Goal: Information Seeking & Learning: Find specific fact

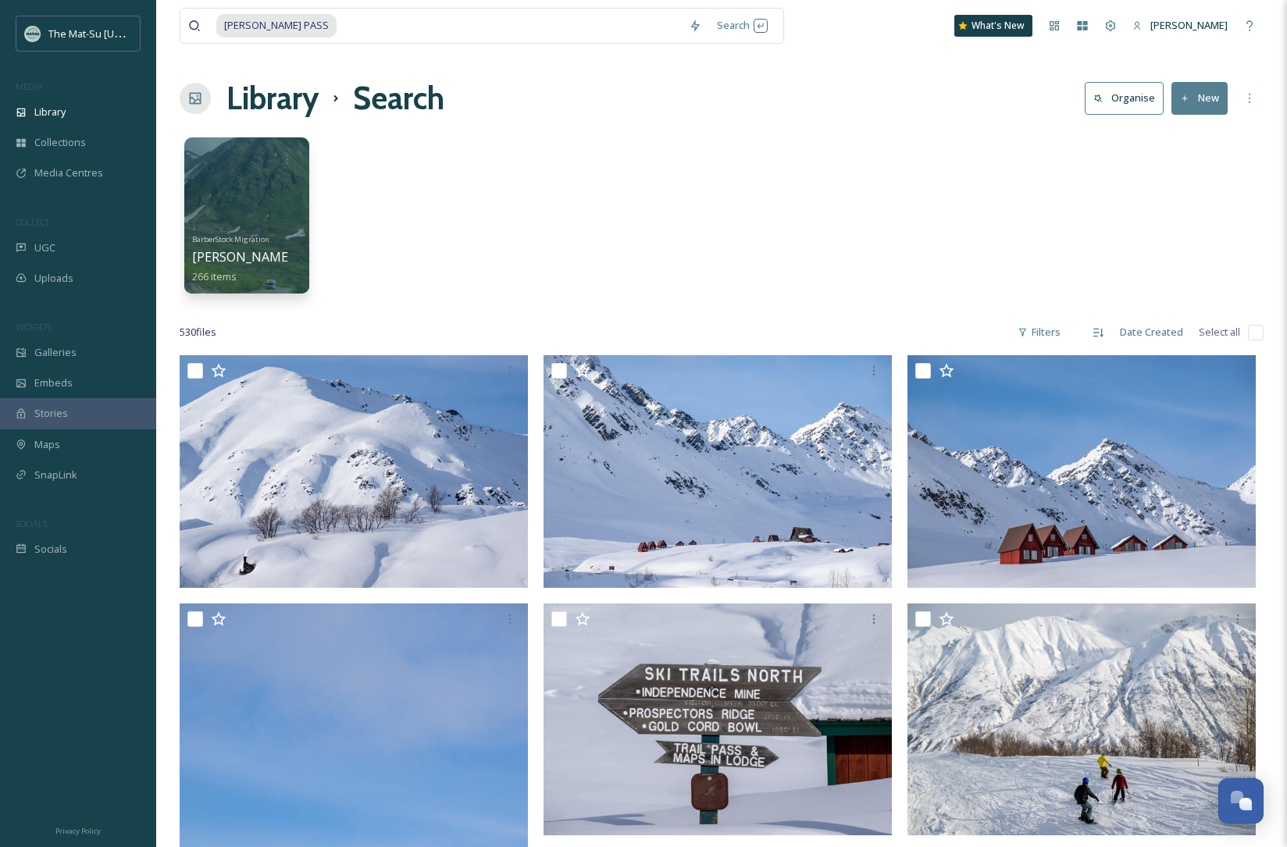
scroll to position [297, 0]
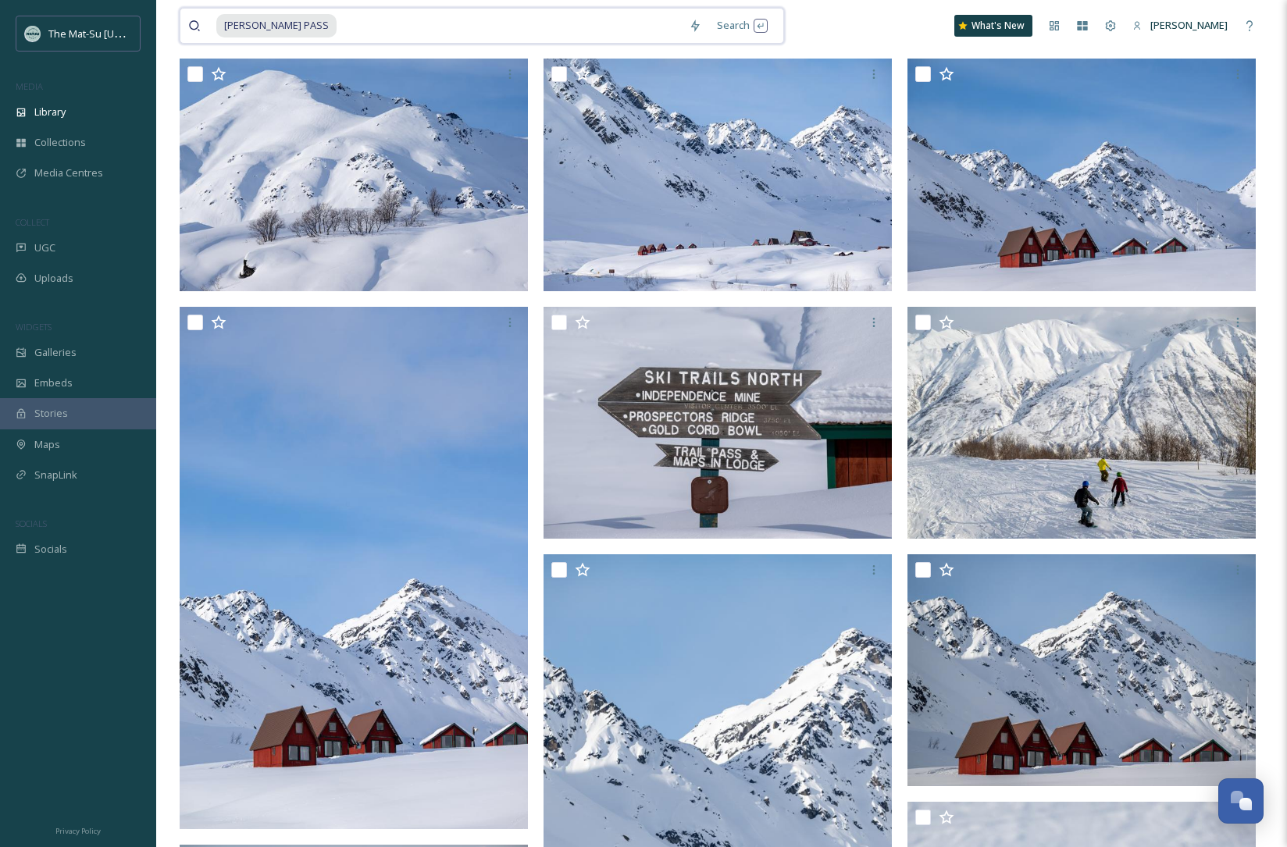
click at [338, 23] on input at bounding box center [509, 26] width 343 height 34
click at [338, 25] on input at bounding box center [509, 26] width 343 height 34
drag, startPoint x: 305, startPoint y: 25, endPoint x: 208, endPoint y: 24, distance: 97.6
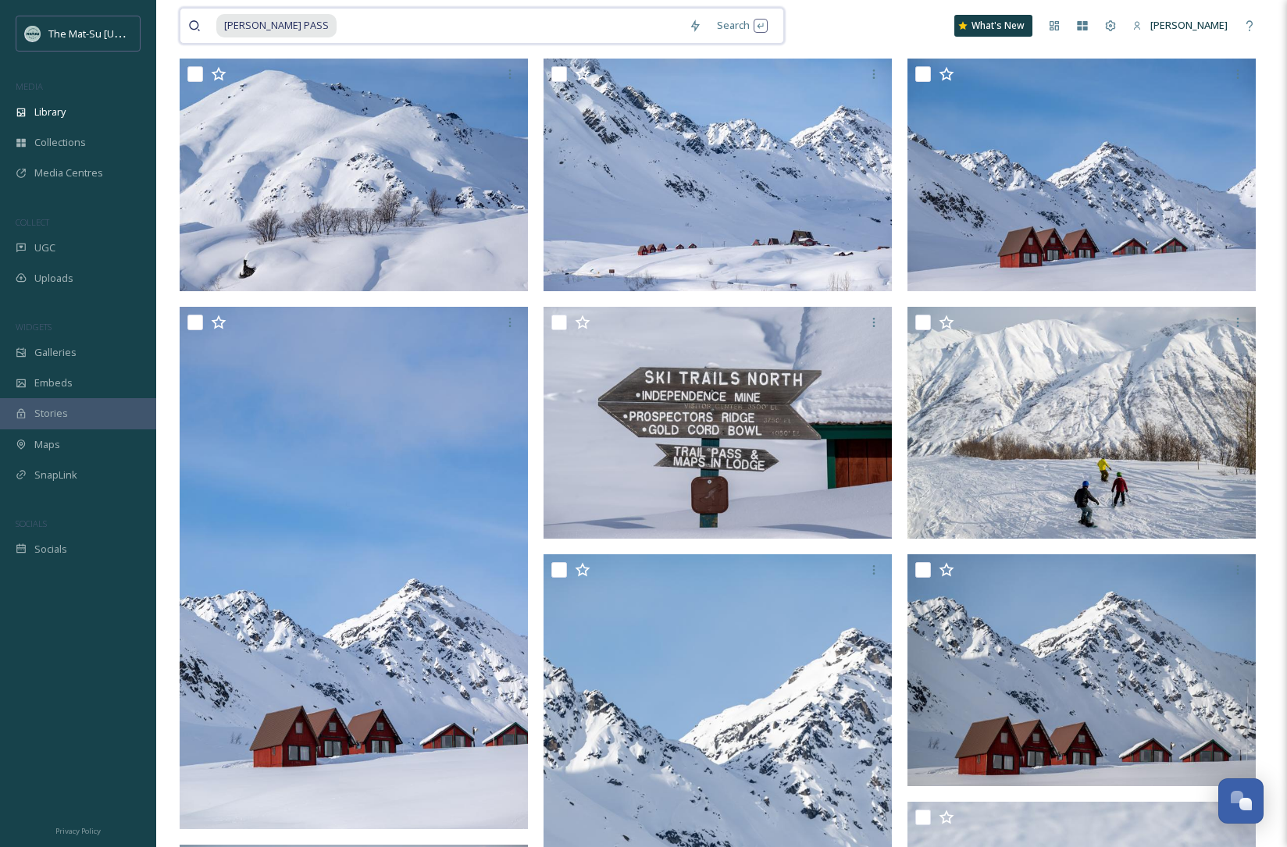
click at [209, 25] on div "[PERSON_NAME] PASS" at bounding box center [434, 26] width 493 height 34
type input "H"
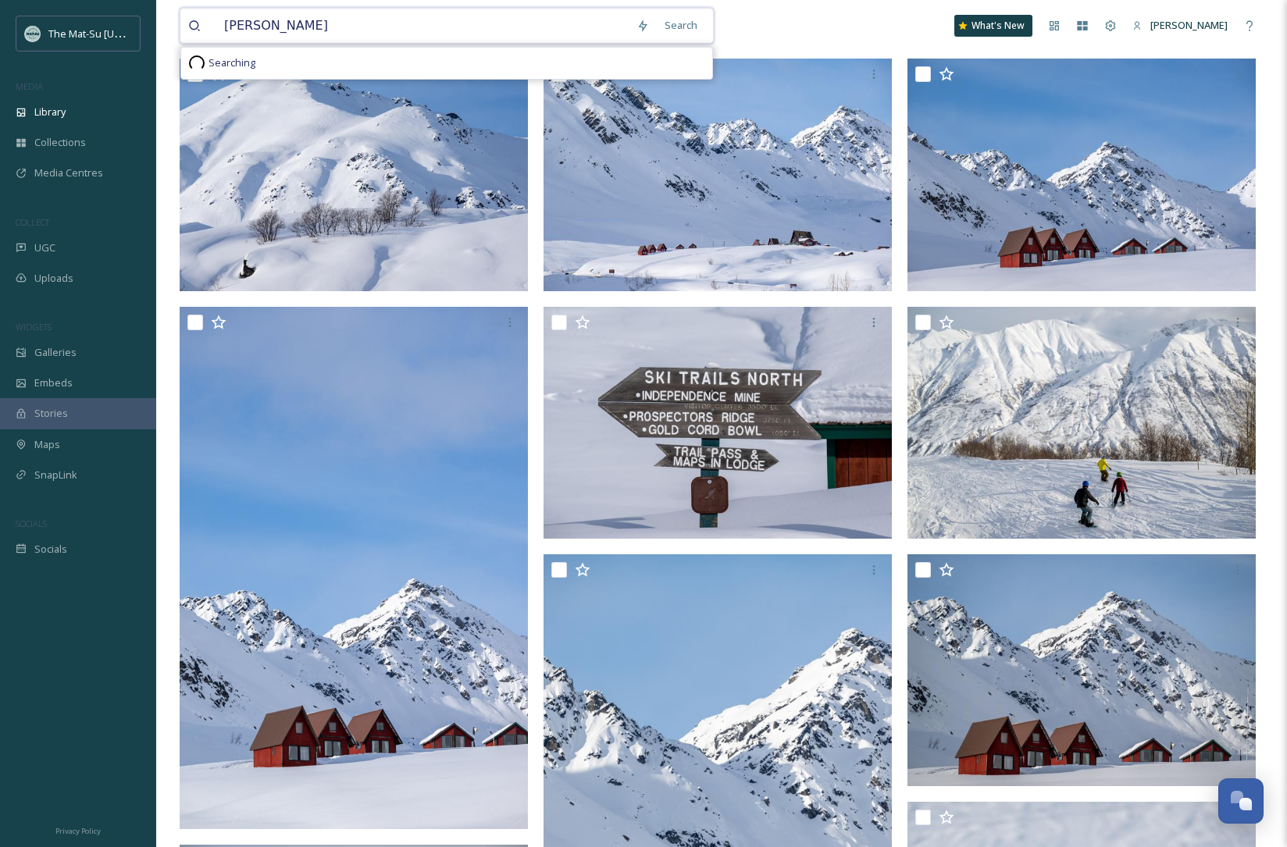
type input "moose"
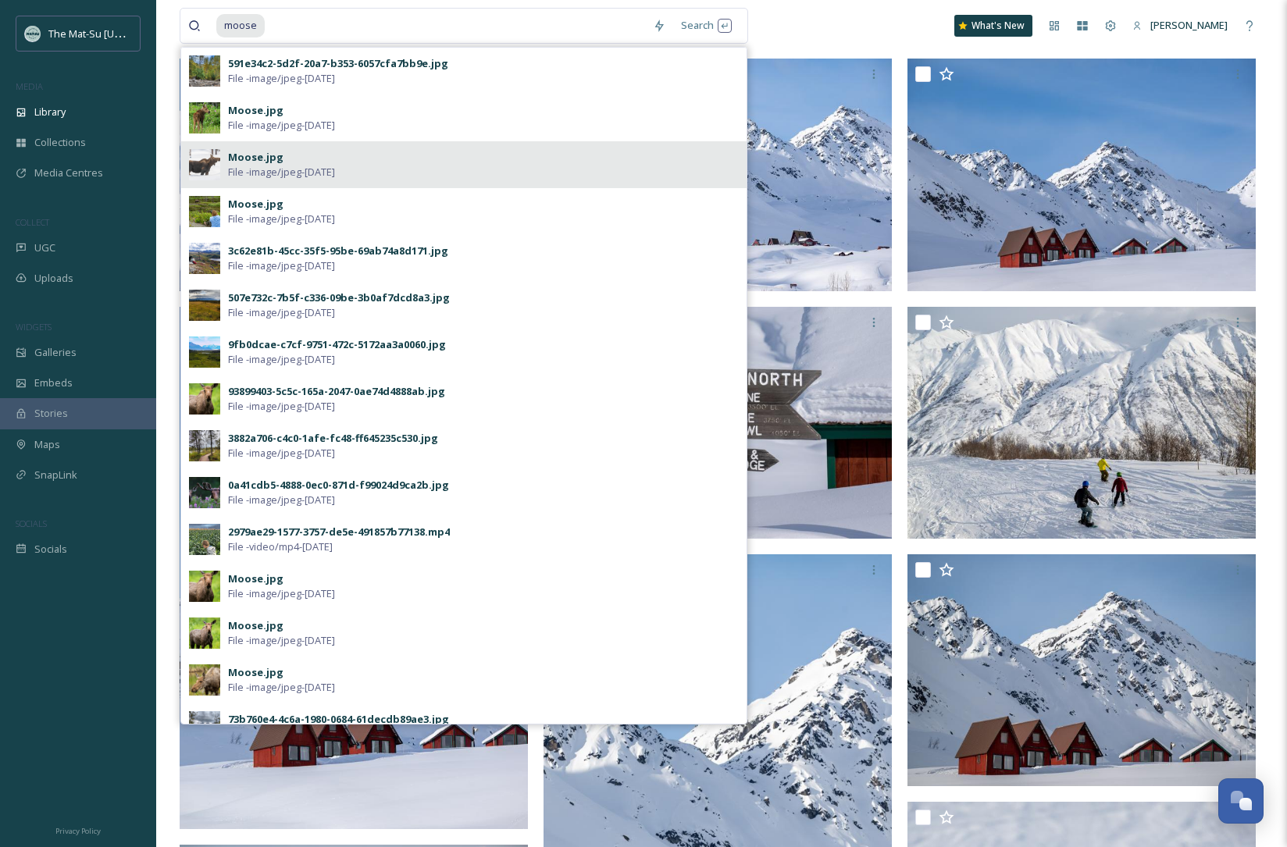
click at [256, 165] on span "File - image/jpeg - [DATE]" at bounding box center [281, 172] width 107 height 15
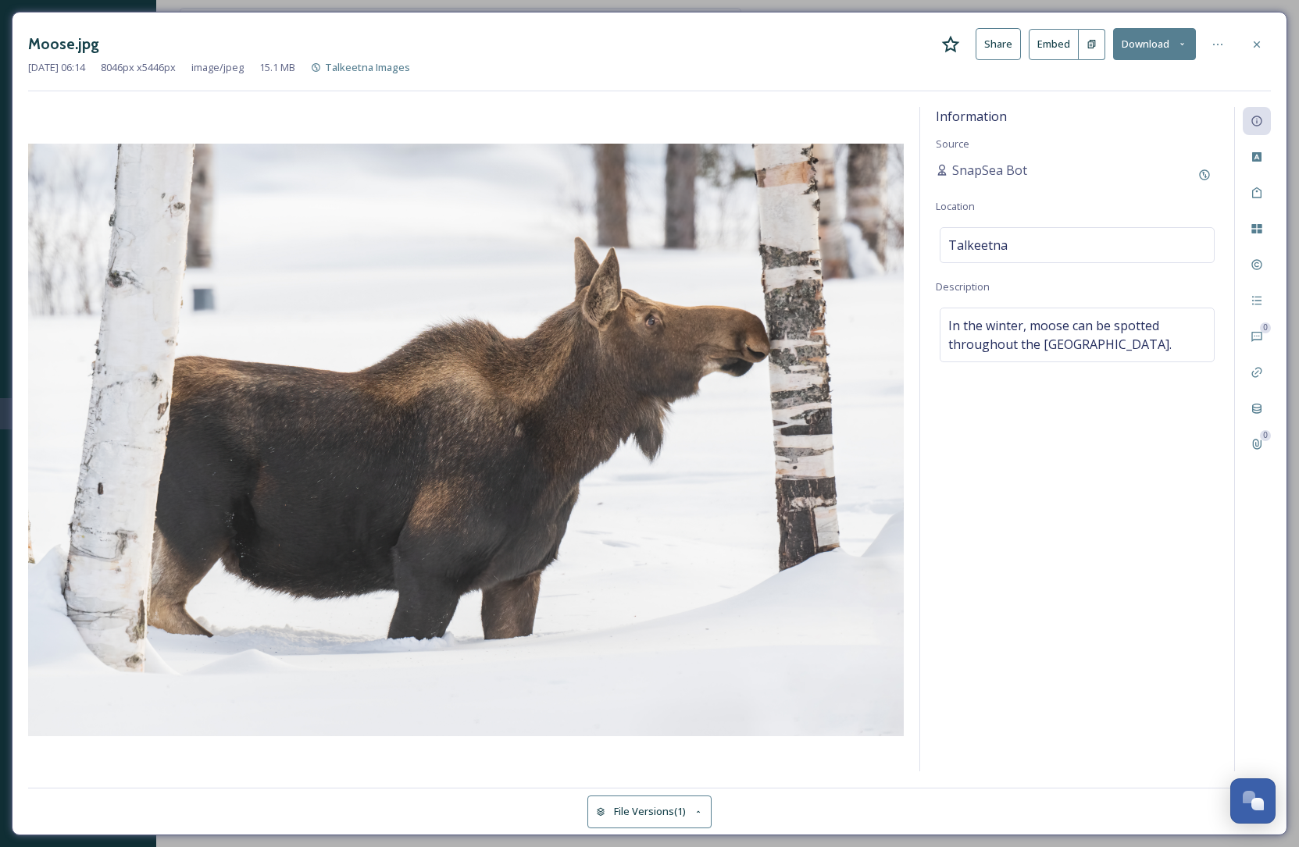
click at [1001, 639] on div "Information Source SnapSea Bot Location Talkeetna Description In the winter, mo…" at bounding box center [1077, 439] width 314 height 665
click at [1258, 42] on icon at bounding box center [1256, 44] width 12 height 12
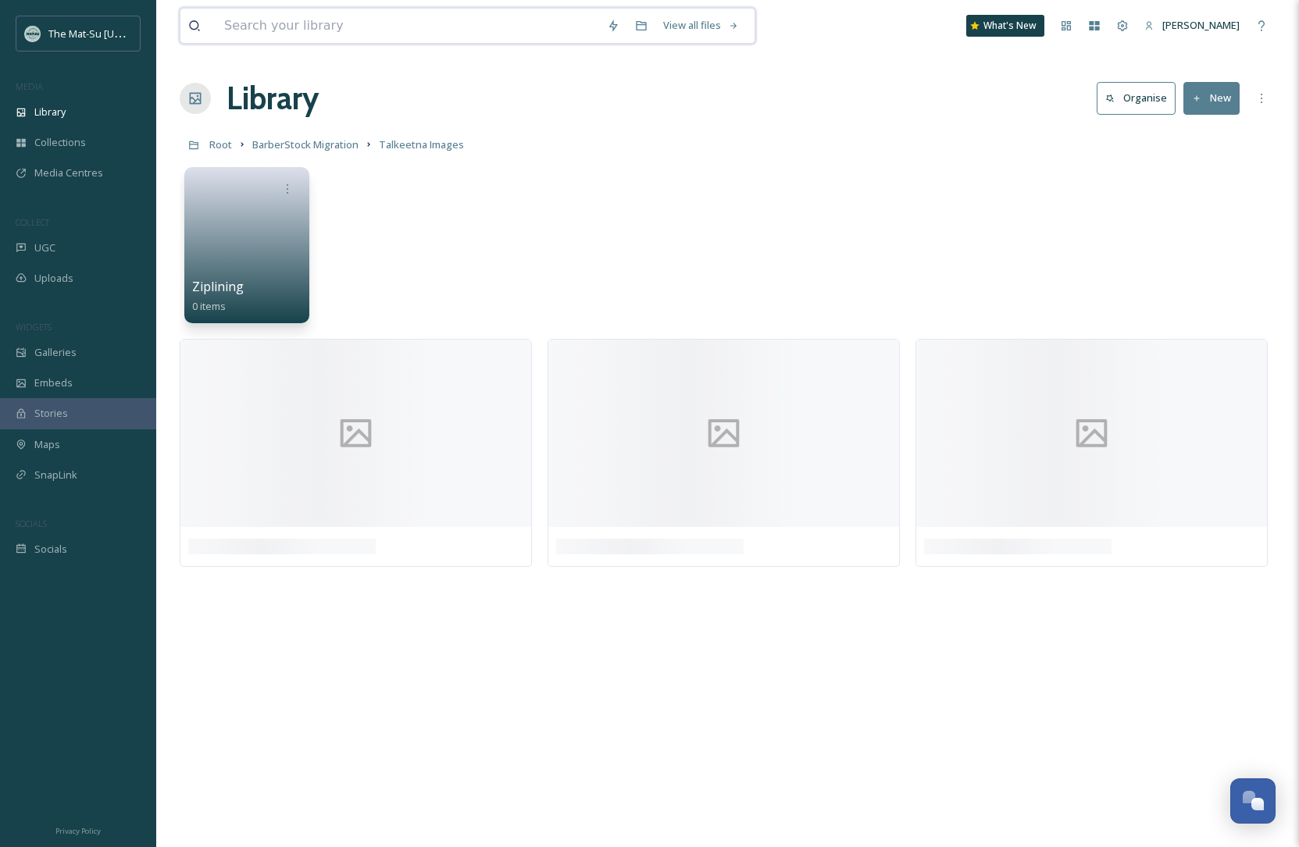
click at [301, 29] on input at bounding box center [407, 26] width 383 height 34
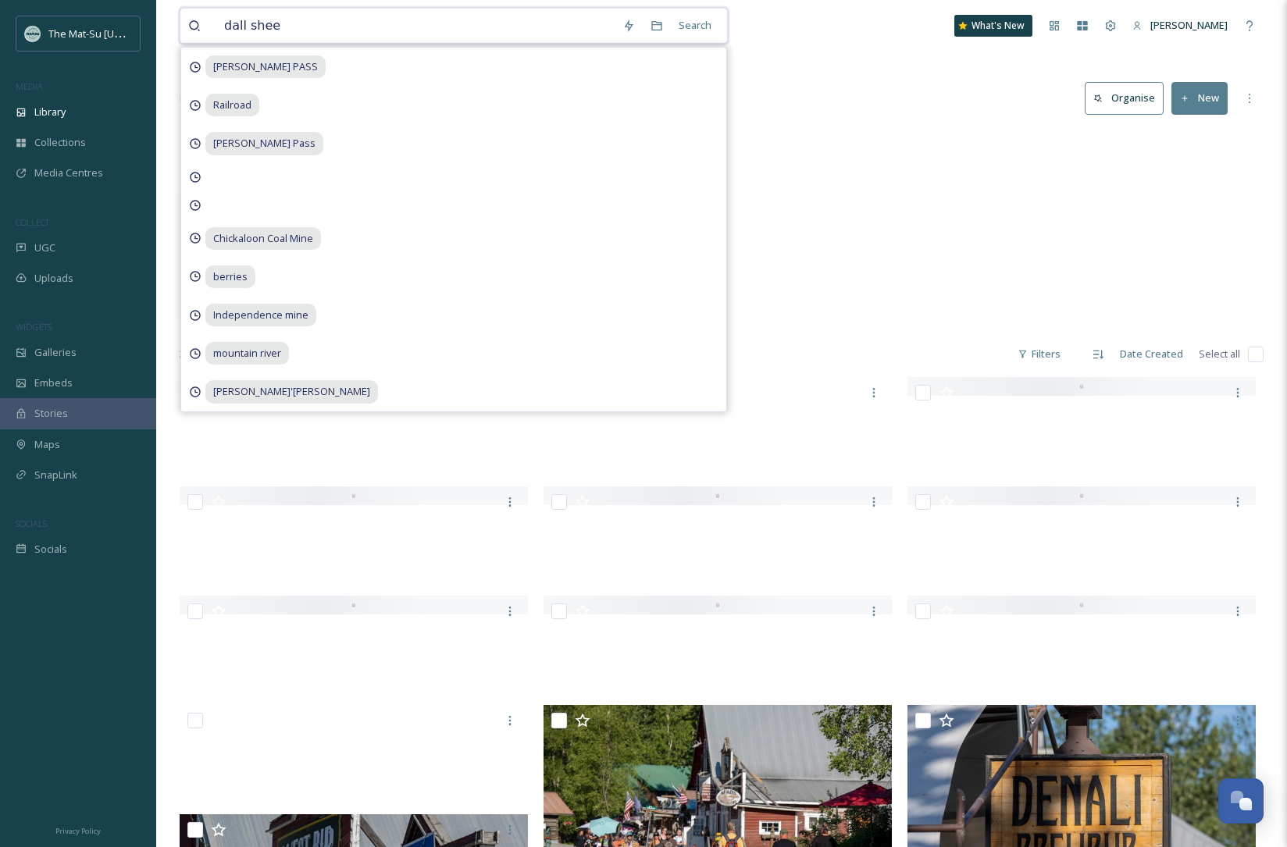
type input "dall sheep"
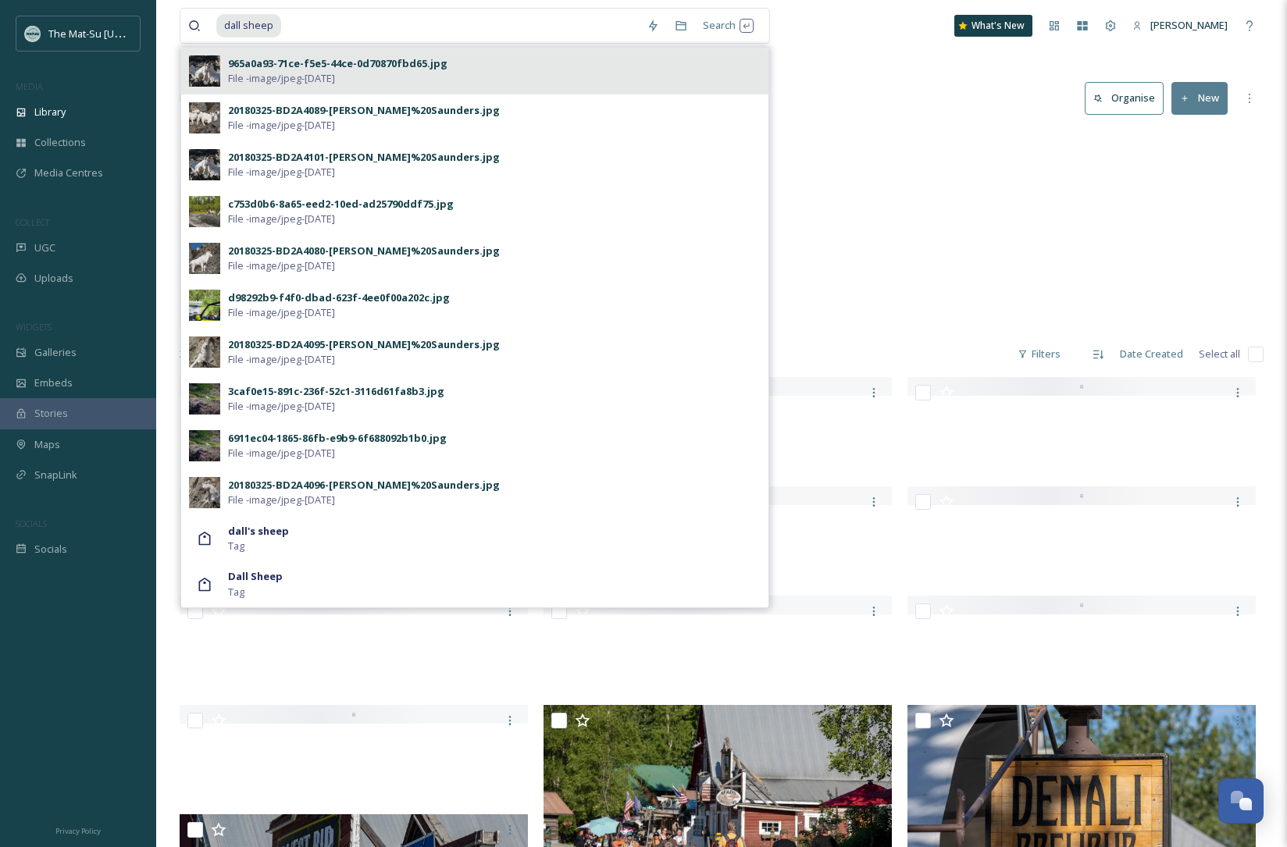
click at [361, 66] on div "965a0a93-71ce-f5e5-44ce-0d70870fbd65.jpg" at bounding box center [337, 63] width 219 height 15
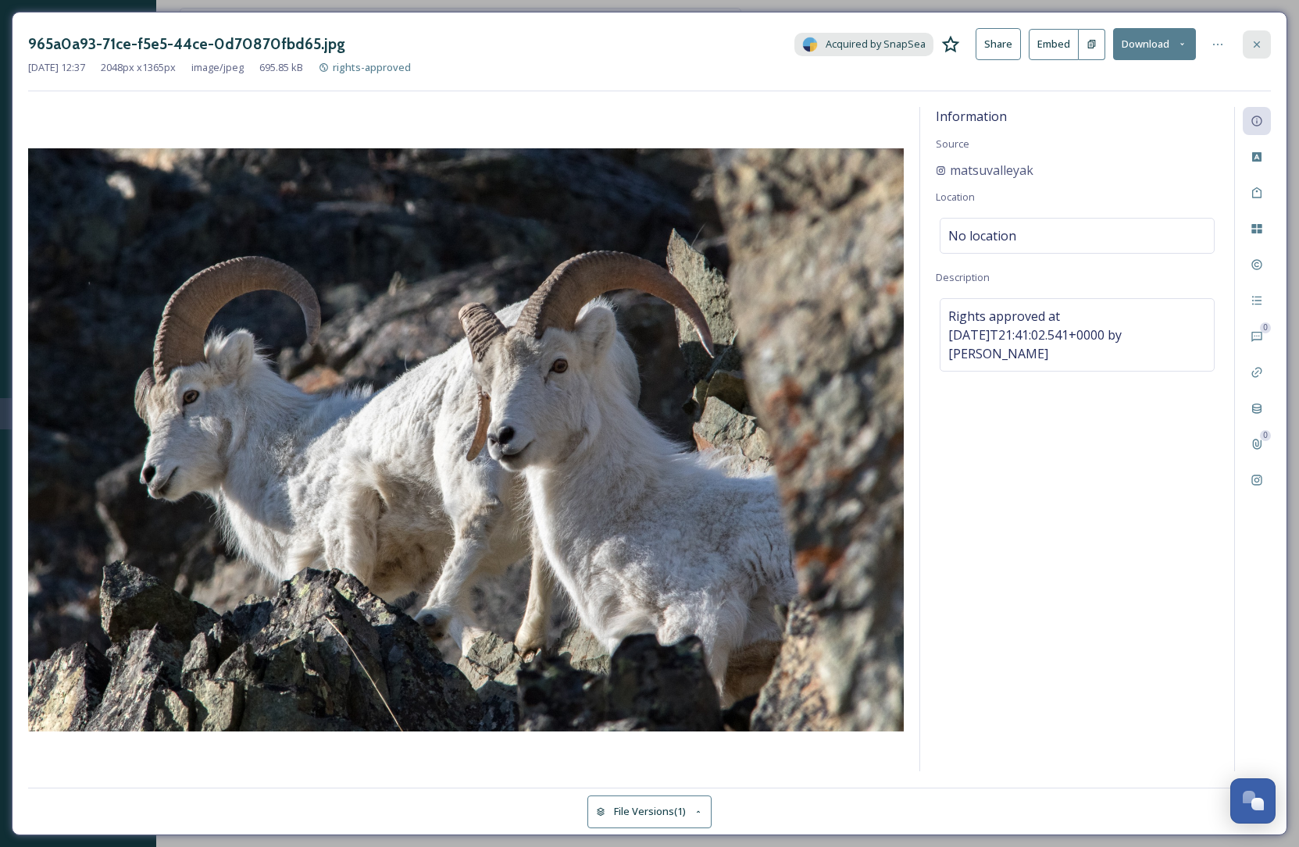
click at [1257, 40] on icon at bounding box center [1256, 44] width 12 height 12
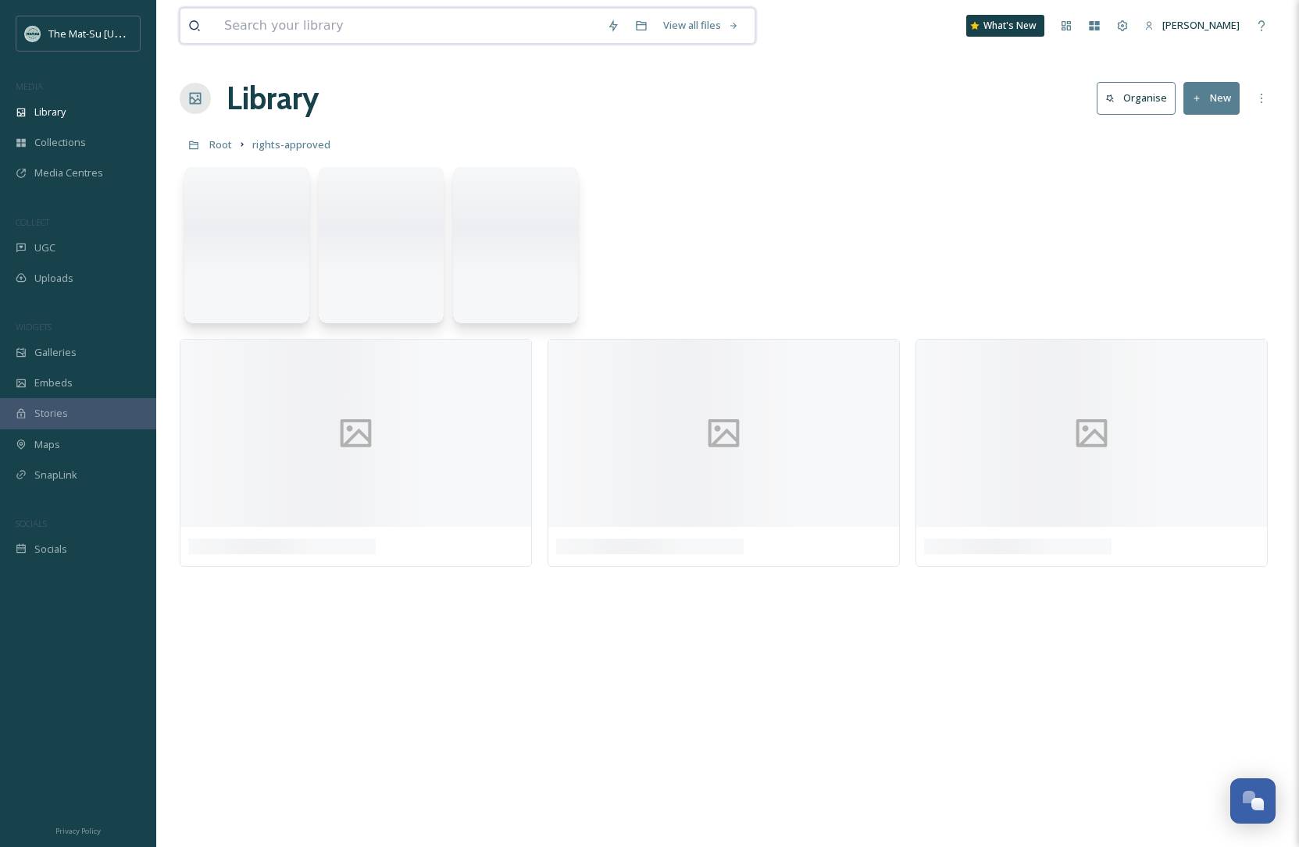
click at [368, 33] on input at bounding box center [407, 26] width 383 height 34
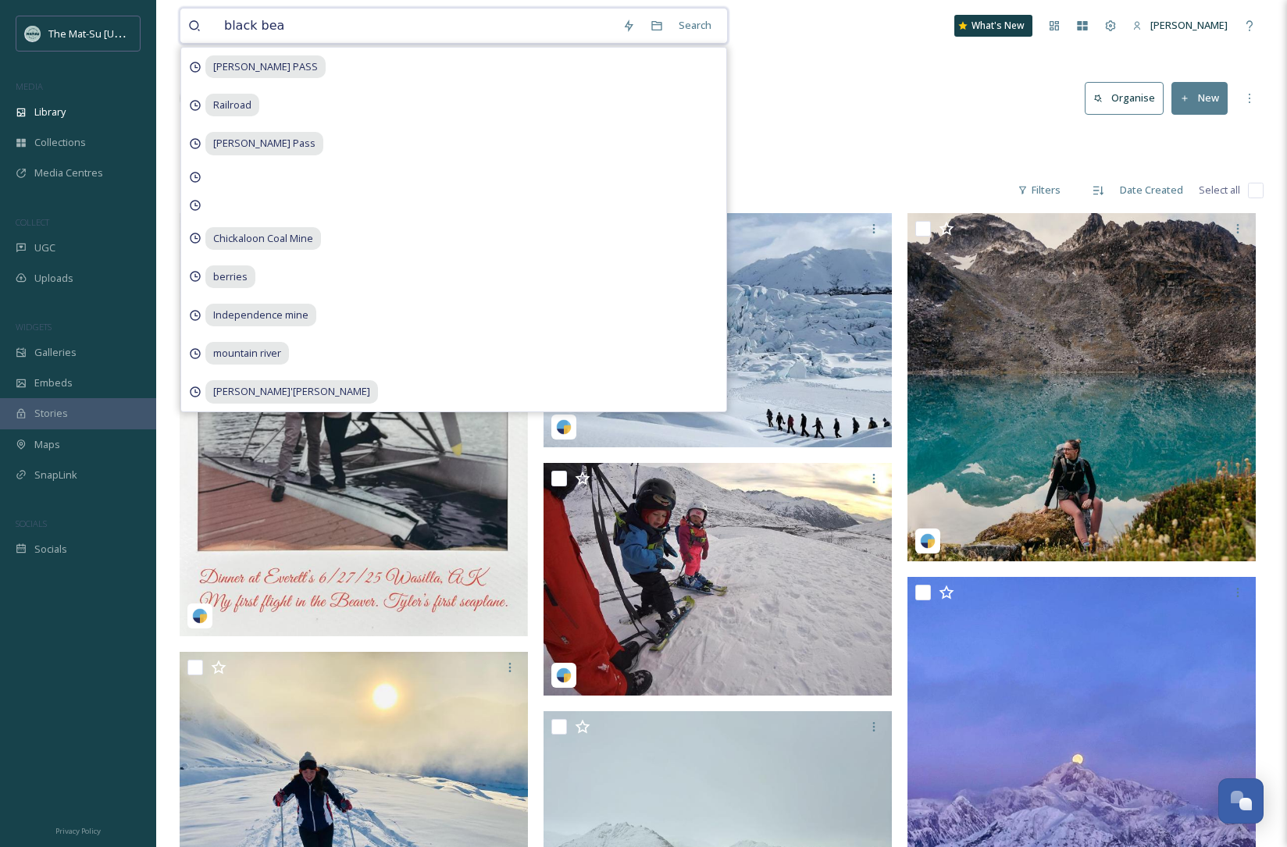
type input "black bear"
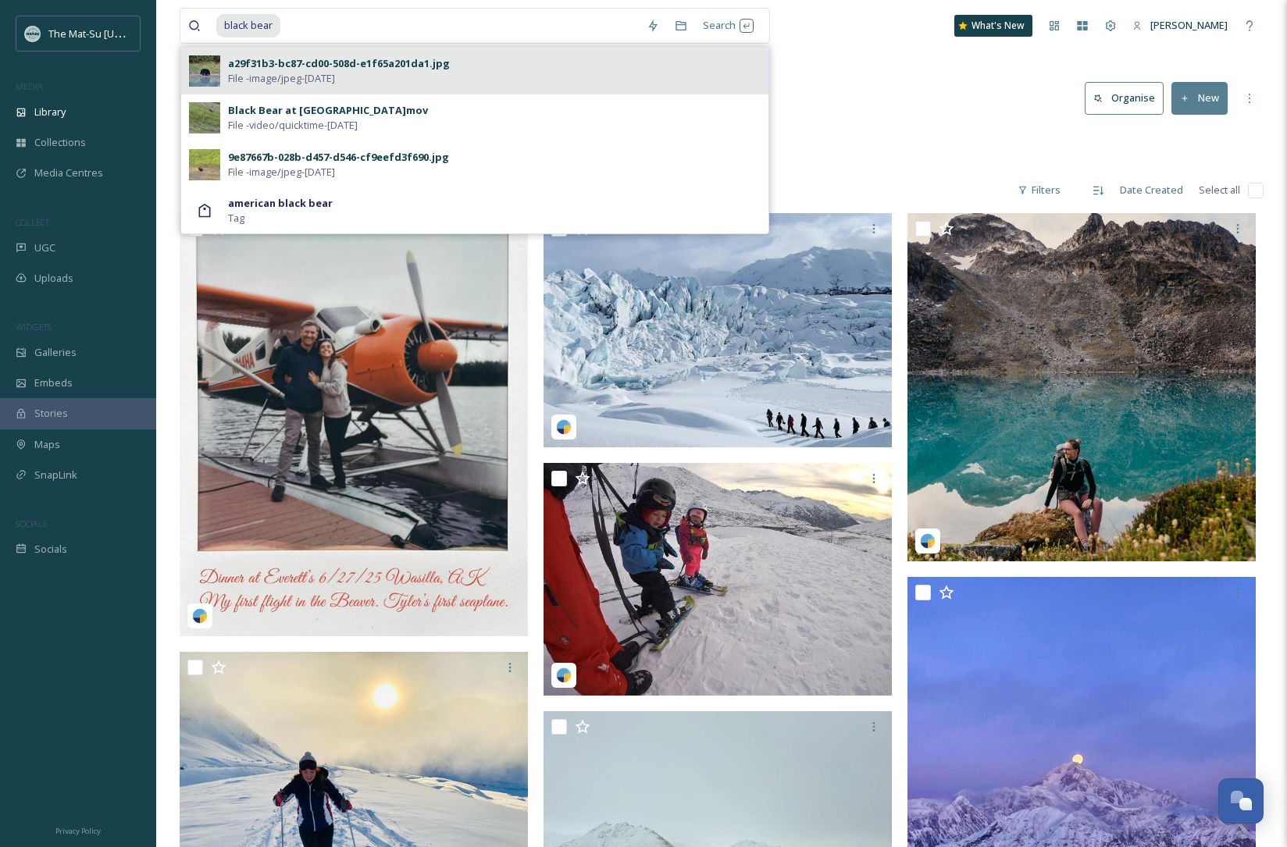
click at [337, 66] on div "a29f31b3-bc87-cd00-508d-e1f65a201da1.jpg" at bounding box center [339, 63] width 222 height 15
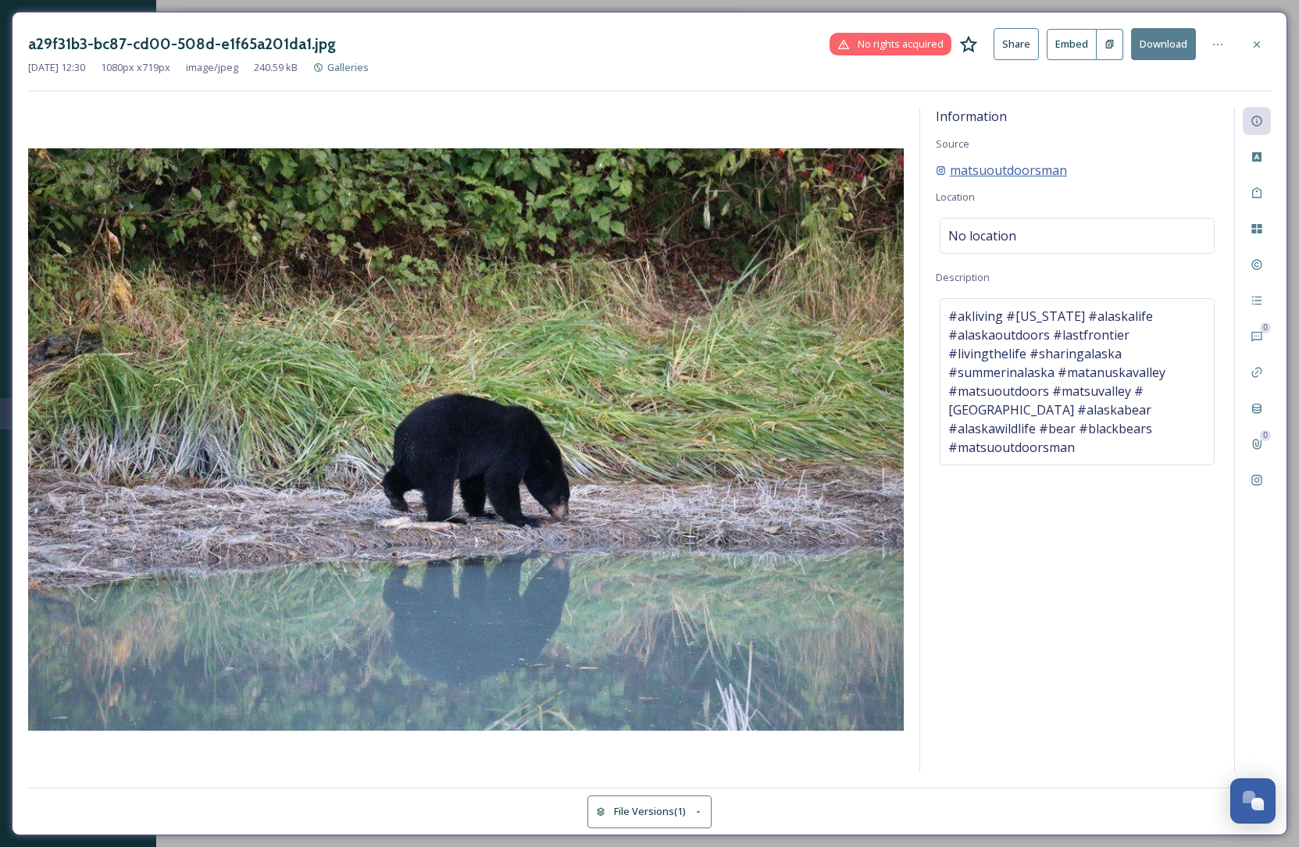
click at [1063, 170] on span "matsuoutdoorsman" at bounding box center [1008, 170] width 117 height 19
drag, startPoint x: 1089, startPoint y: 169, endPoint x: 940, endPoint y: 169, distance: 149.2
click at [939, 169] on div "matsuoutdoorsman" at bounding box center [1077, 170] width 283 height 19
copy span "matsuoutdoorsman"
click at [1258, 45] on icon at bounding box center [1256, 44] width 12 height 12
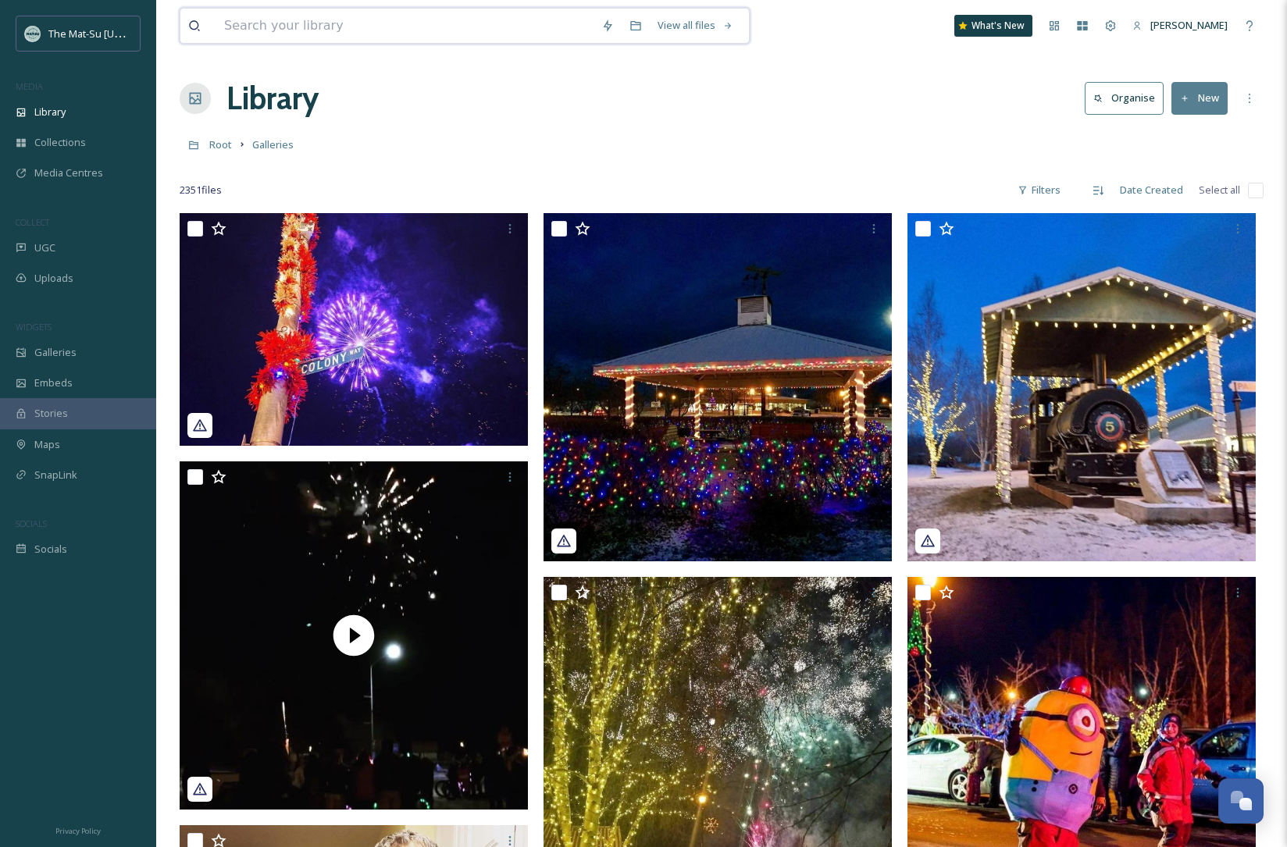
click at [283, 21] on input at bounding box center [404, 26] width 377 height 34
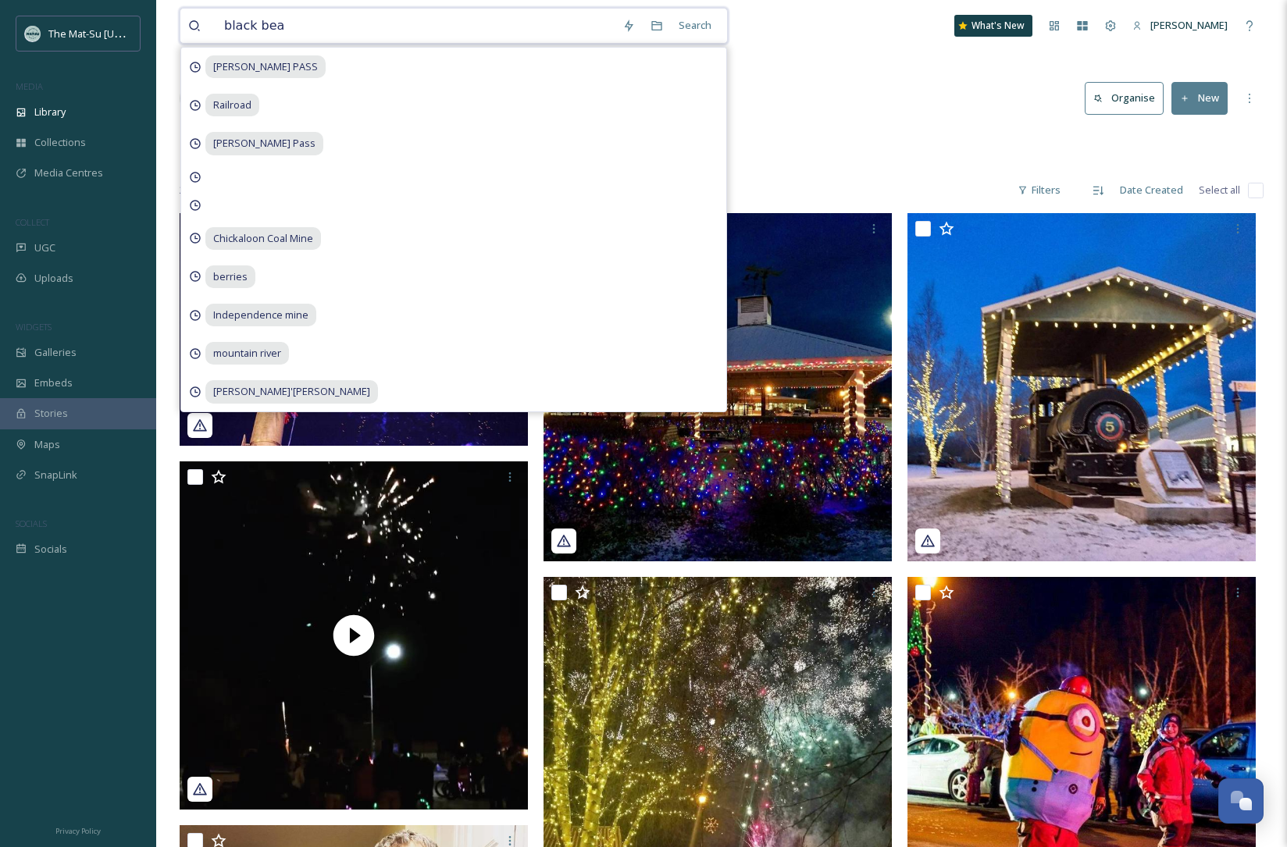
type input "black bear"
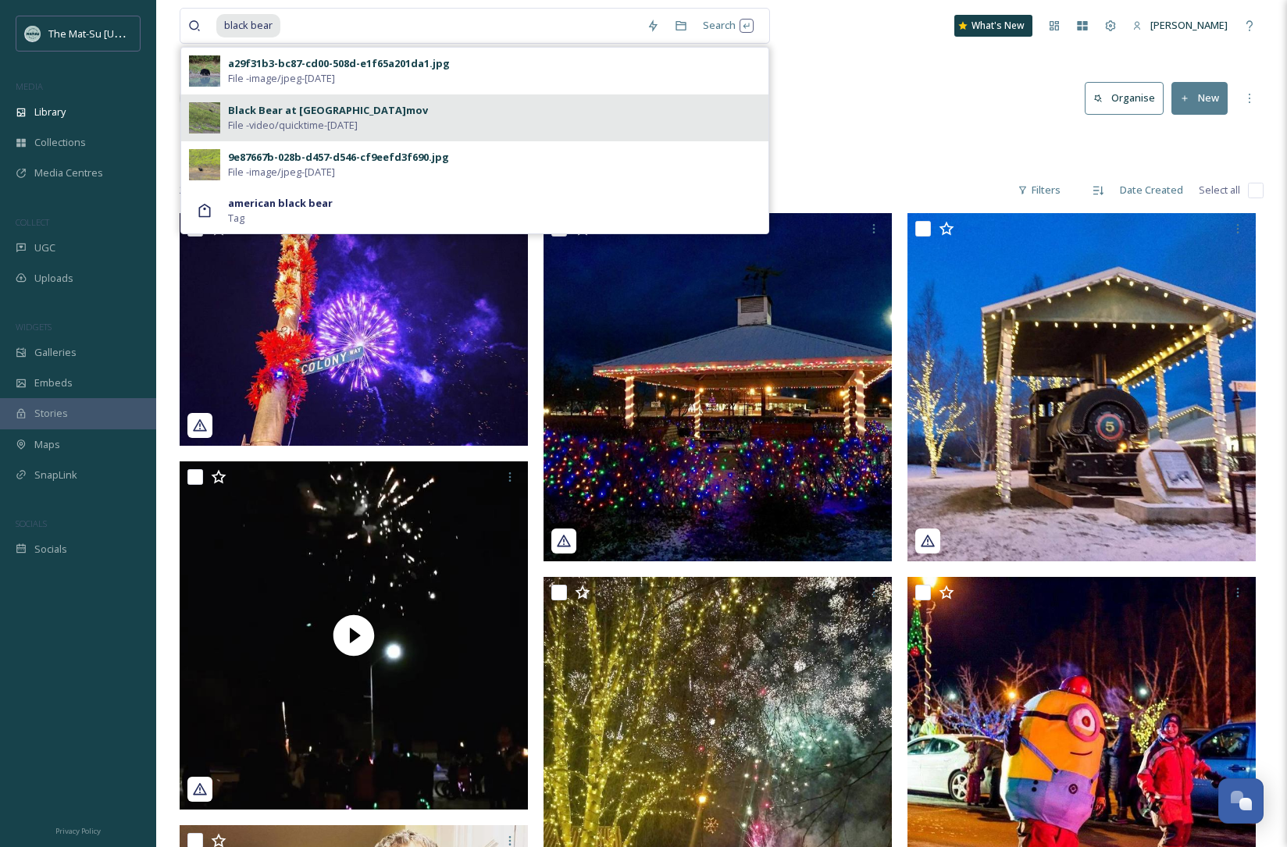
click at [285, 119] on span "File - video/quicktime - [DATE]" at bounding box center [293, 125] width 130 height 15
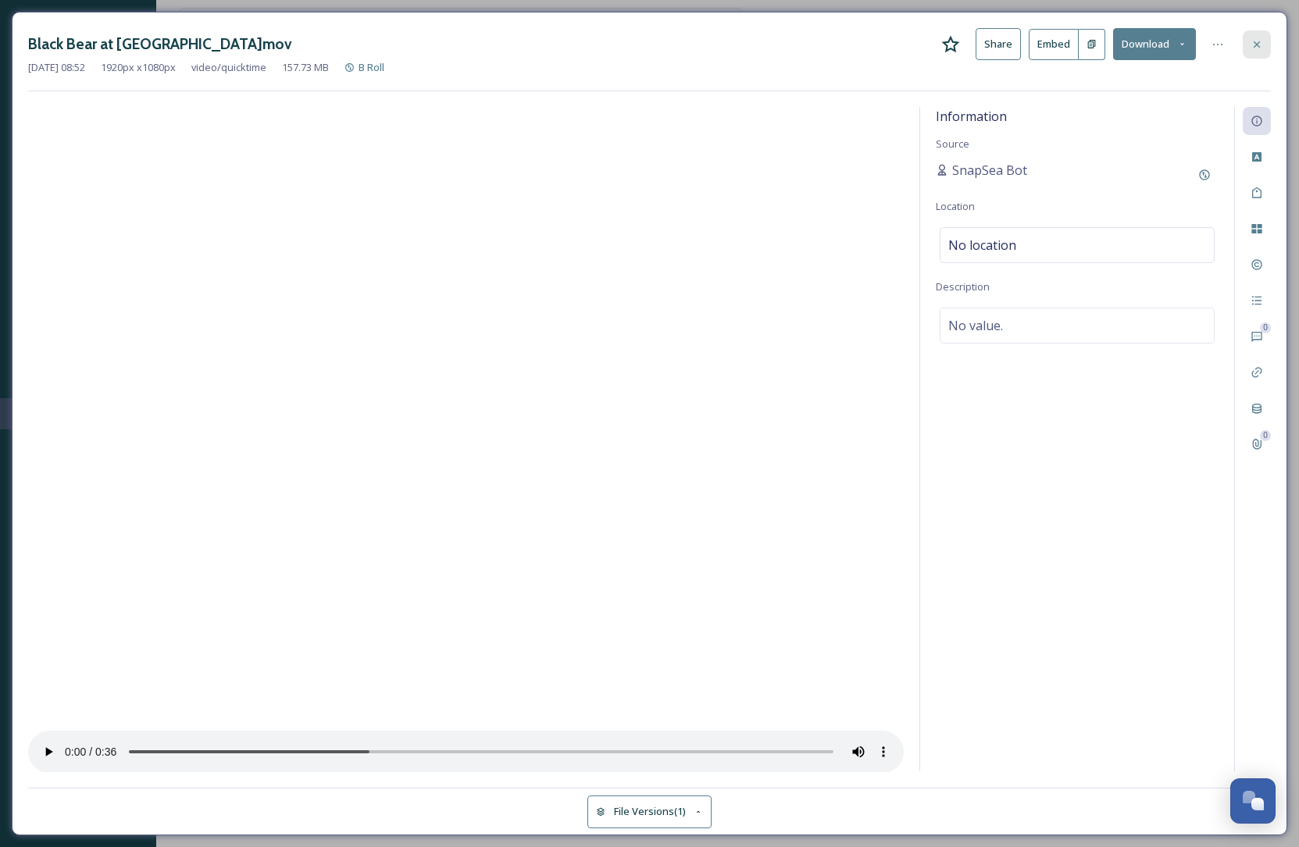
click at [1256, 48] on icon at bounding box center [1256, 44] width 12 height 12
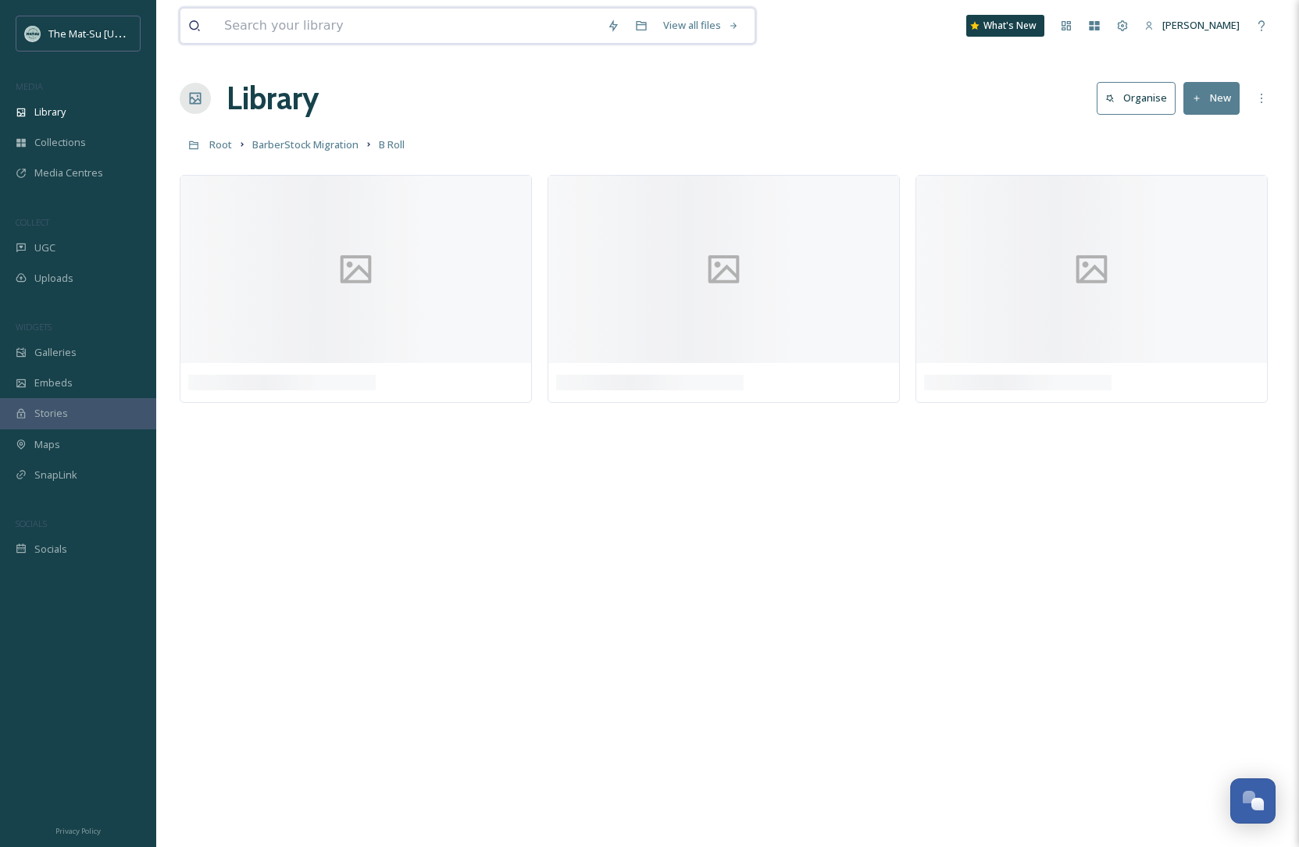
click at [260, 34] on input at bounding box center [407, 26] width 383 height 34
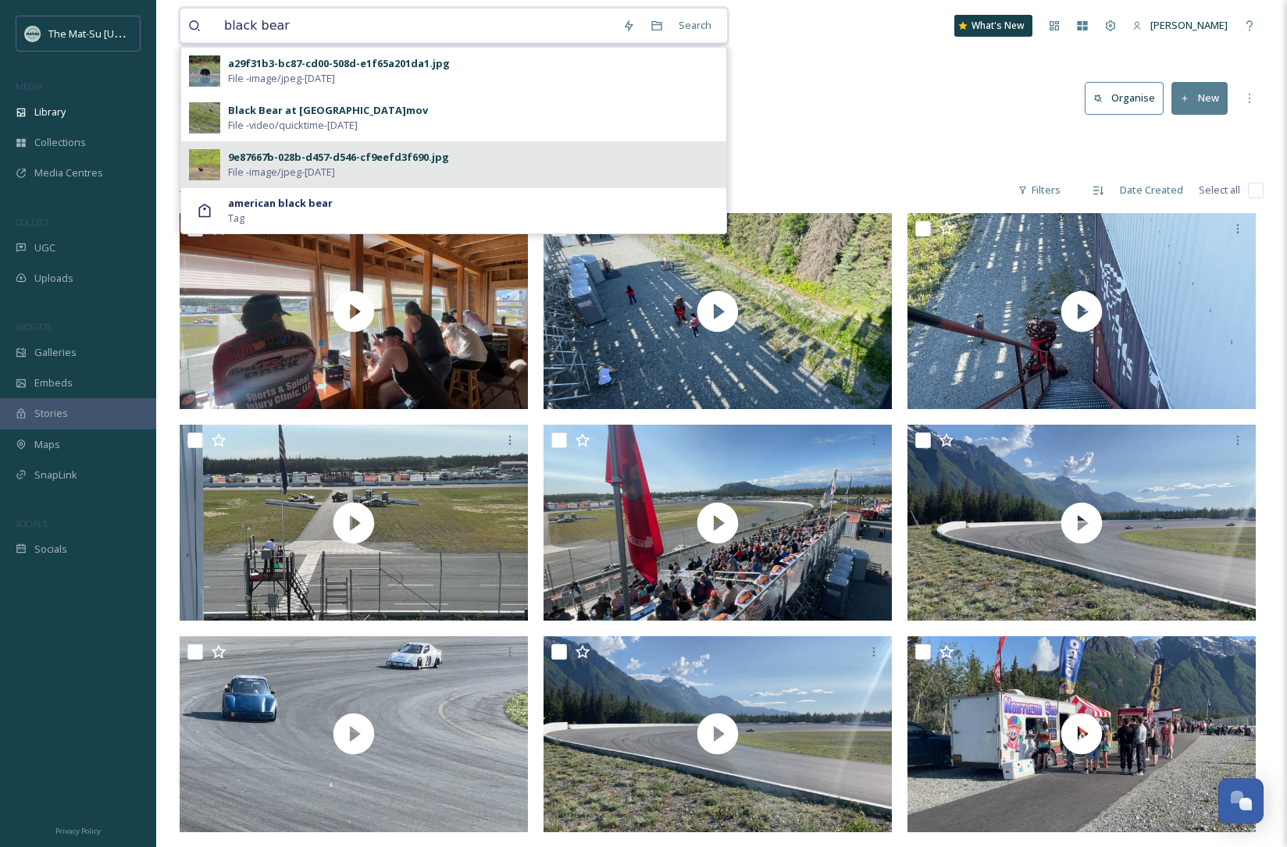
type input "black bear"
click at [281, 162] on div "9e87667b-028b-d457-d546-cf9eefd3f690.jpg" at bounding box center [338, 157] width 221 height 15
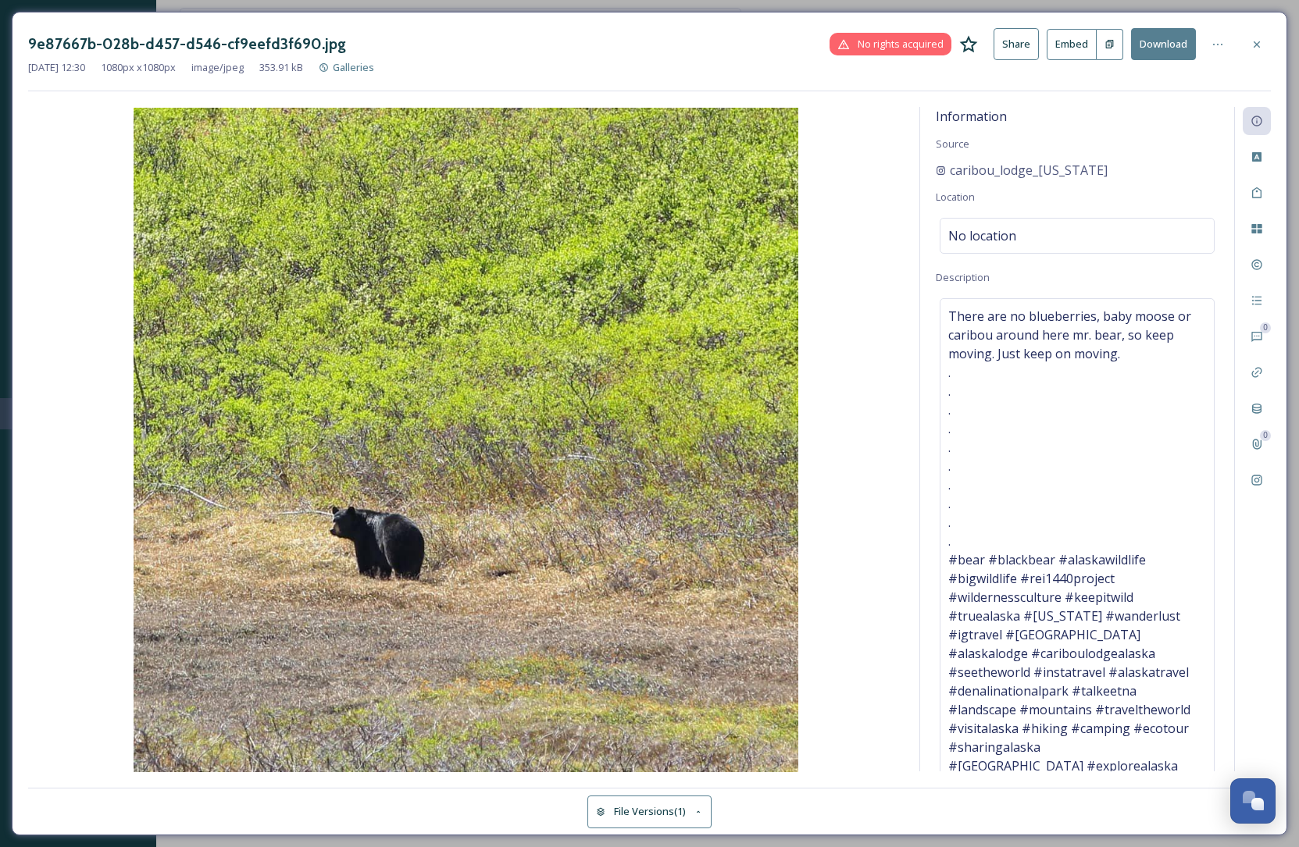
click at [191, 3] on div "9e87667b-028b-d457-d546-cf9eefd3f690.jpg No rights acquired Share Embed Downloa…" at bounding box center [649, 423] width 1299 height 847
click at [1255, 40] on icon at bounding box center [1256, 44] width 12 height 12
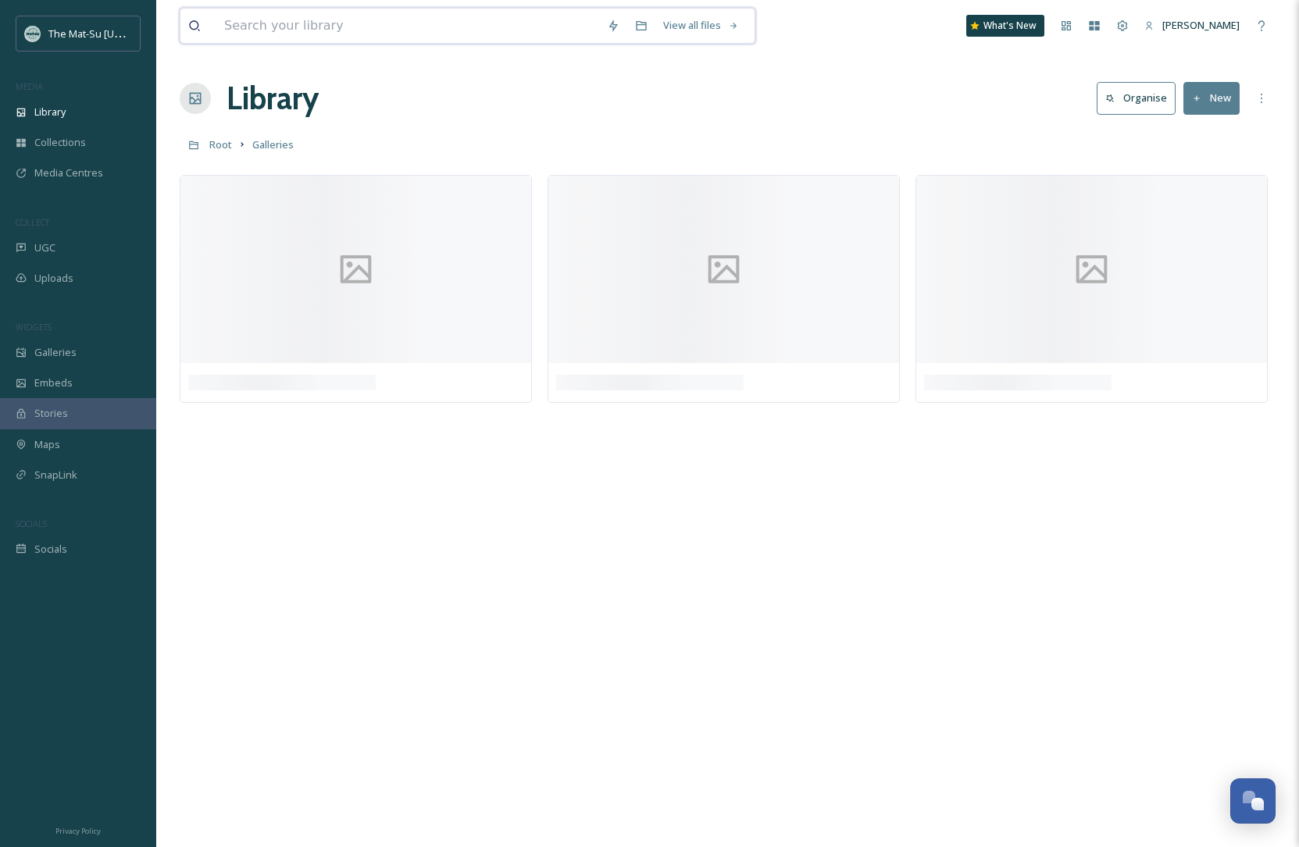
click at [263, 30] on input at bounding box center [407, 26] width 383 height 34
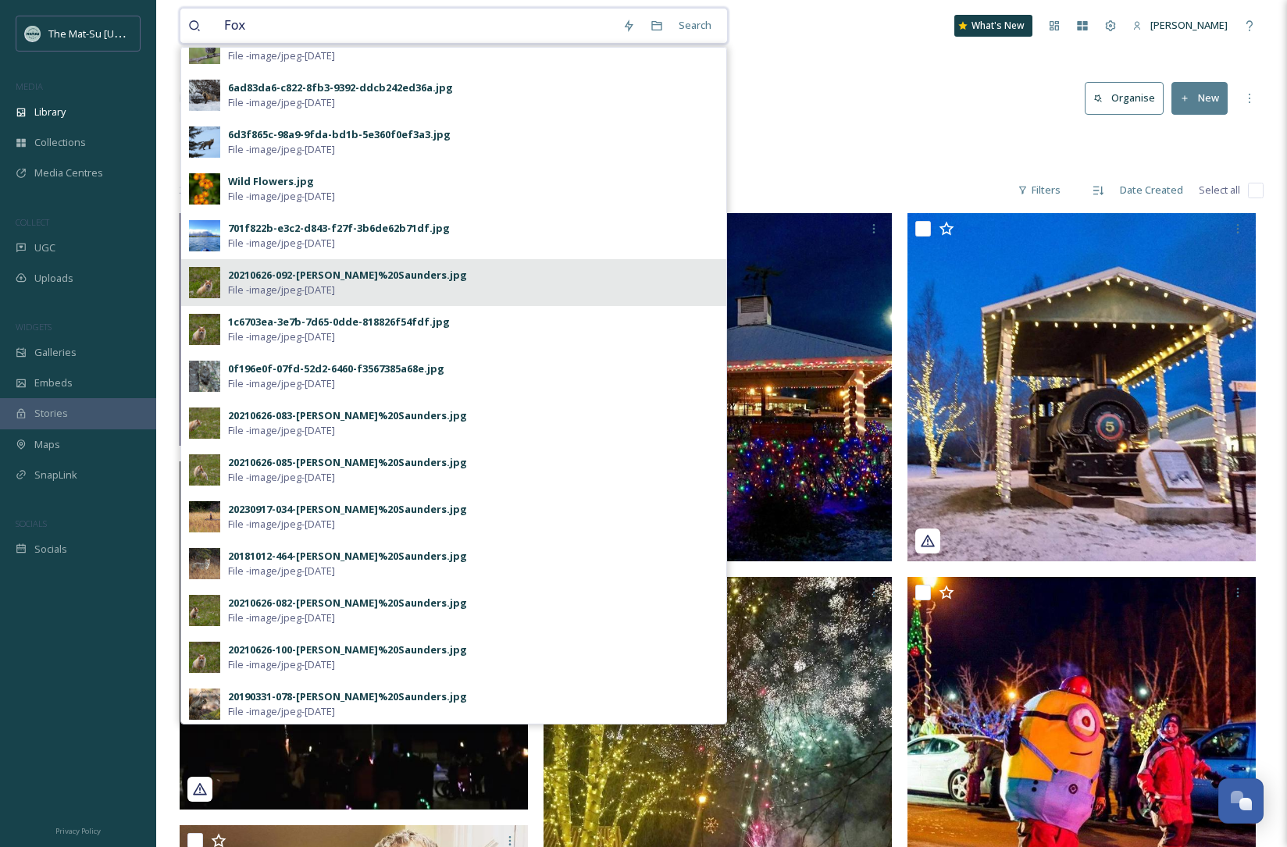
scroll to position [95, 0]
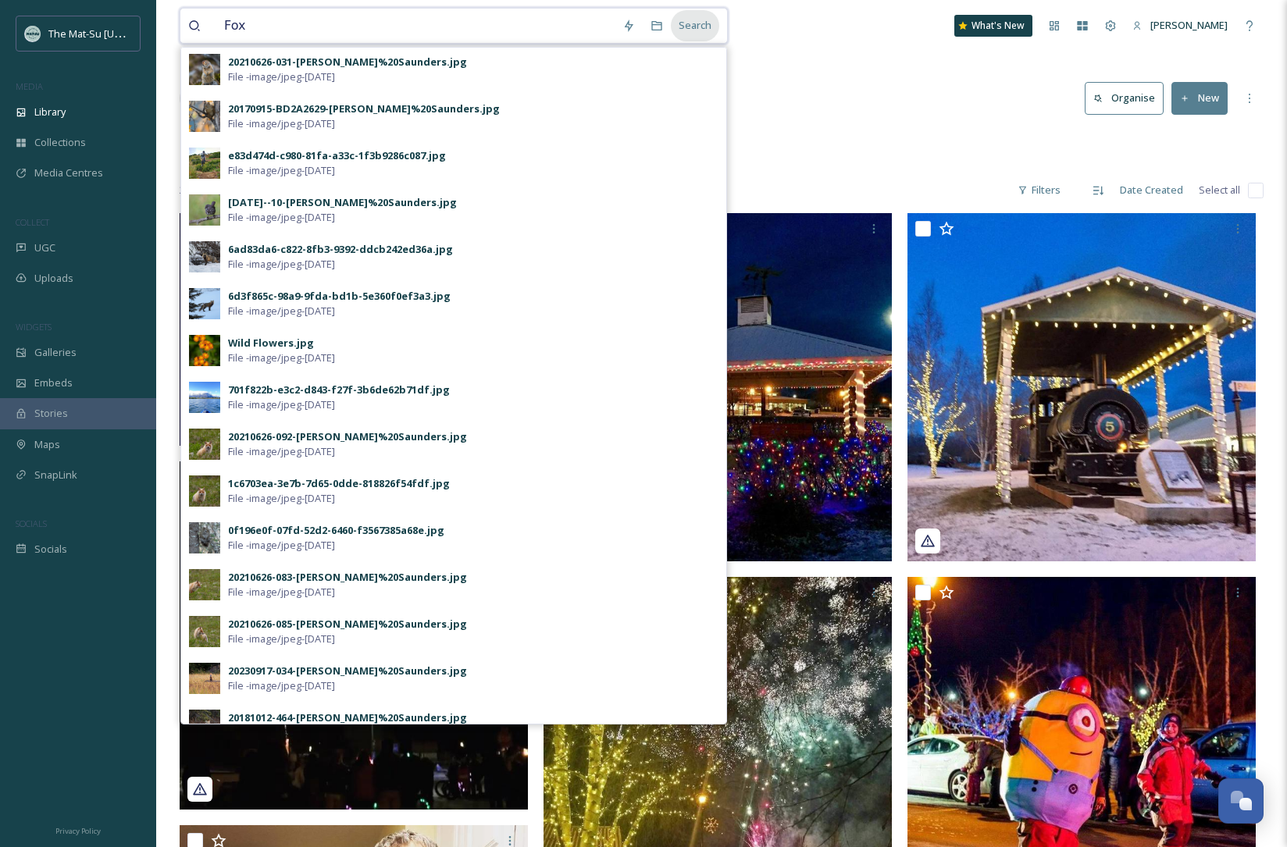
type input "Fox"
click at [703, 25] on div "Search" at bounding box center [695, 25] width 48 height 30
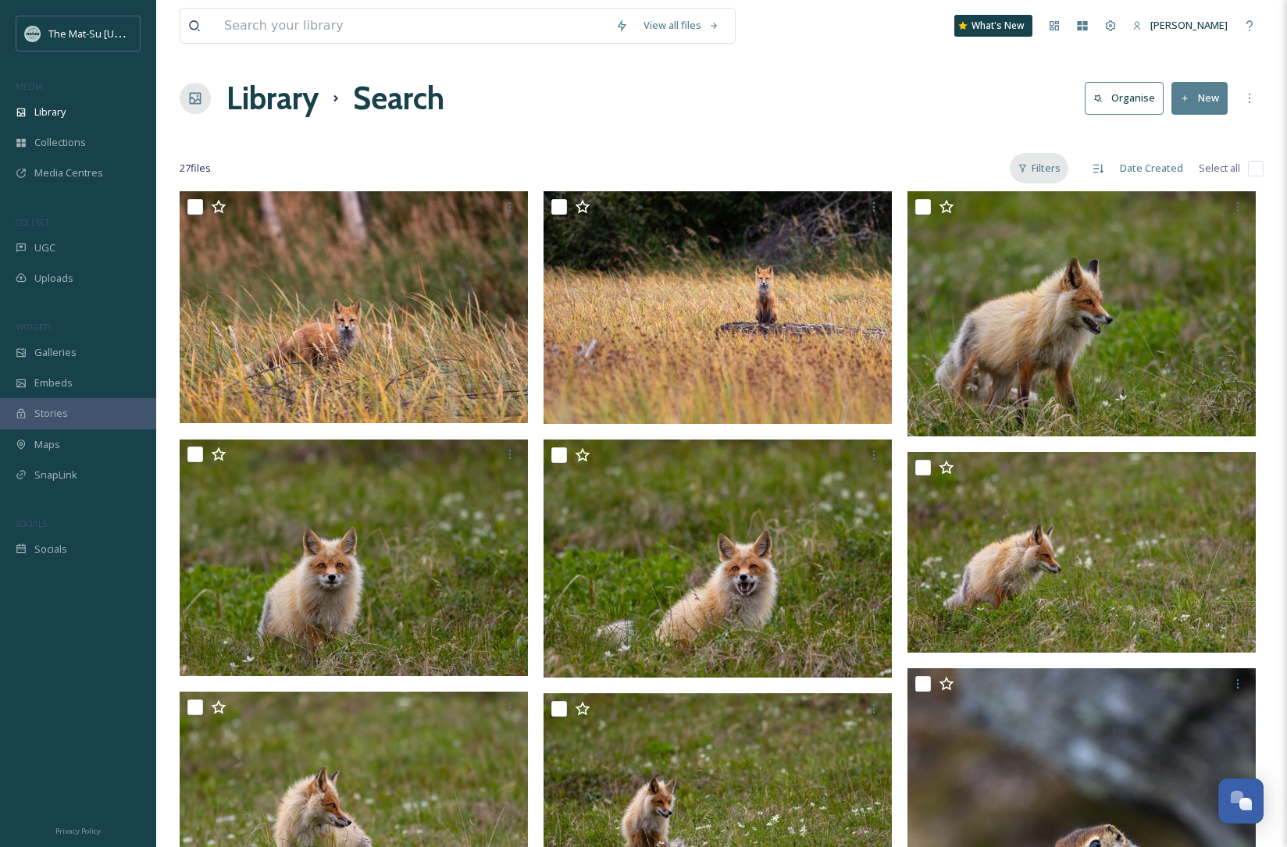
click at [1049, 167] on div "Filters" at bounding box center [1039, 168] width 59 height 30
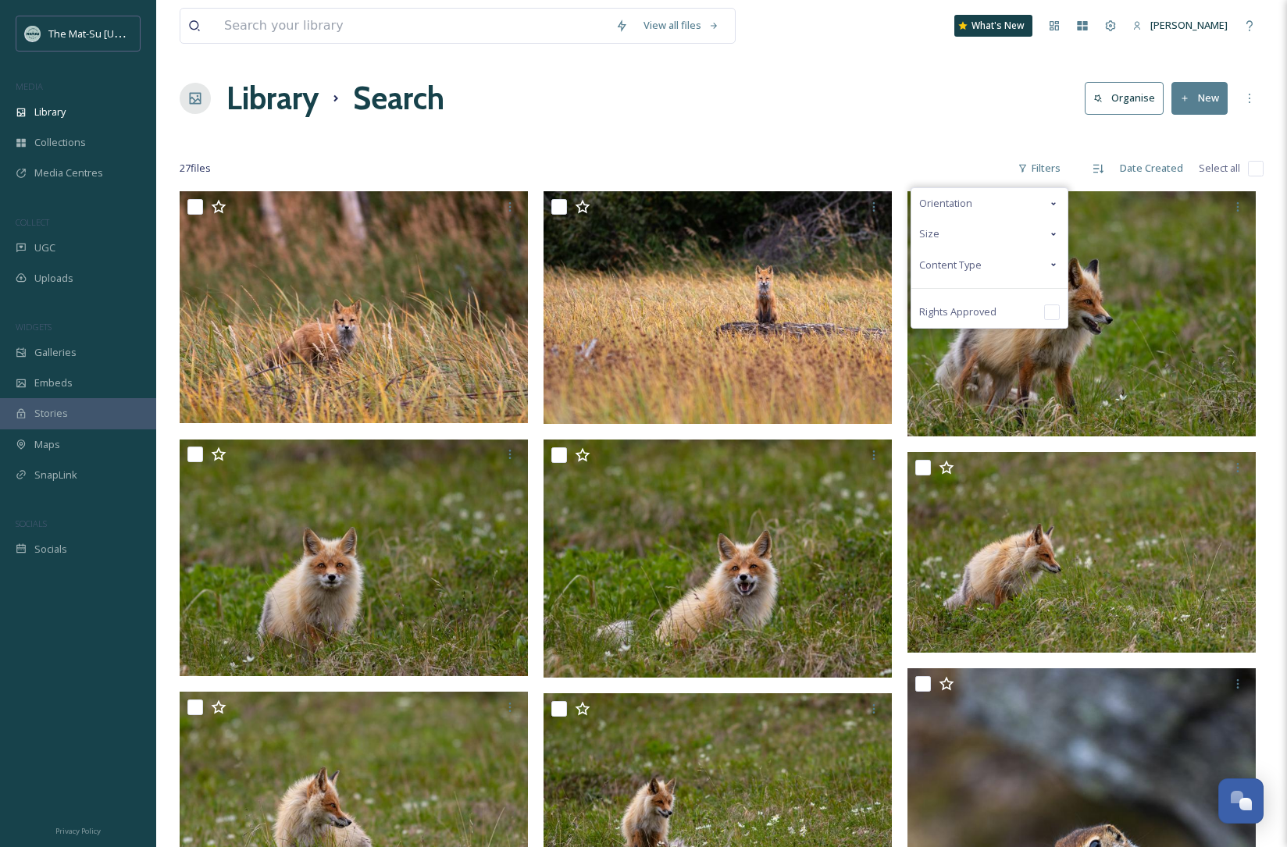
click at [1057, 265] on icon at bounding box center [1053, 265] width 12 height 12
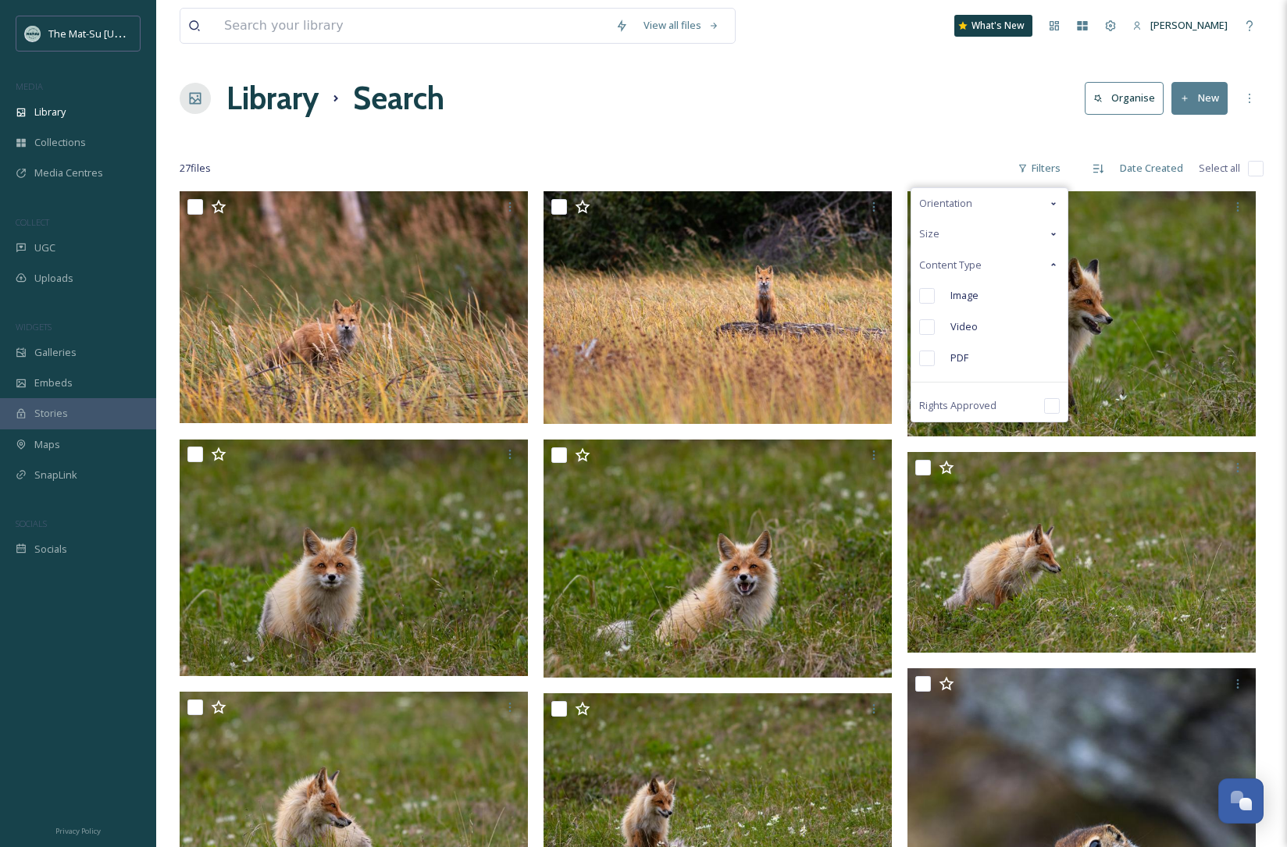
drag, startPoint x: 928, startPoint y: 297, endPoint x: 949, endPoint y: 317, distance: 29.3
click at [928, 297] on input "checkbox" at bounding box center [927, 296] width 16 height 16
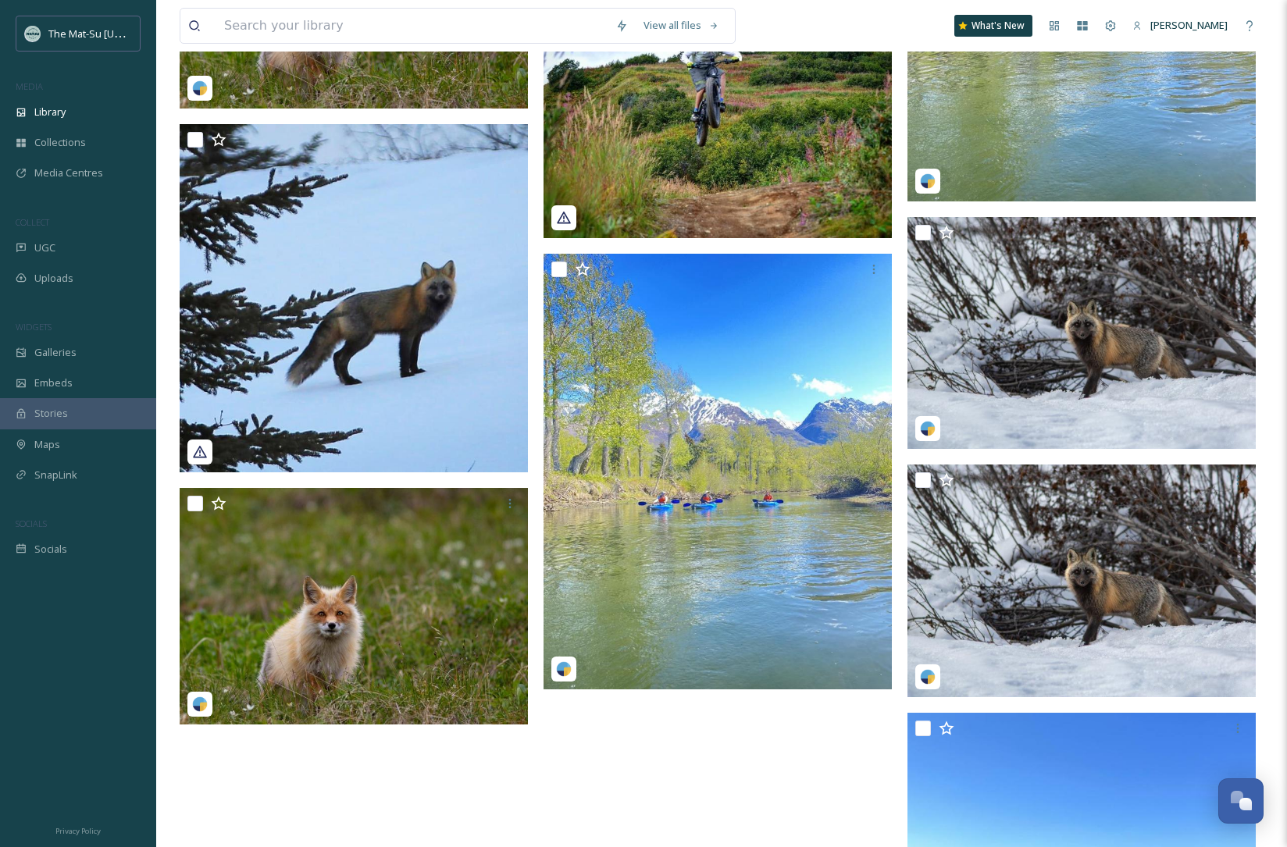
scroll to position [2266, 0]
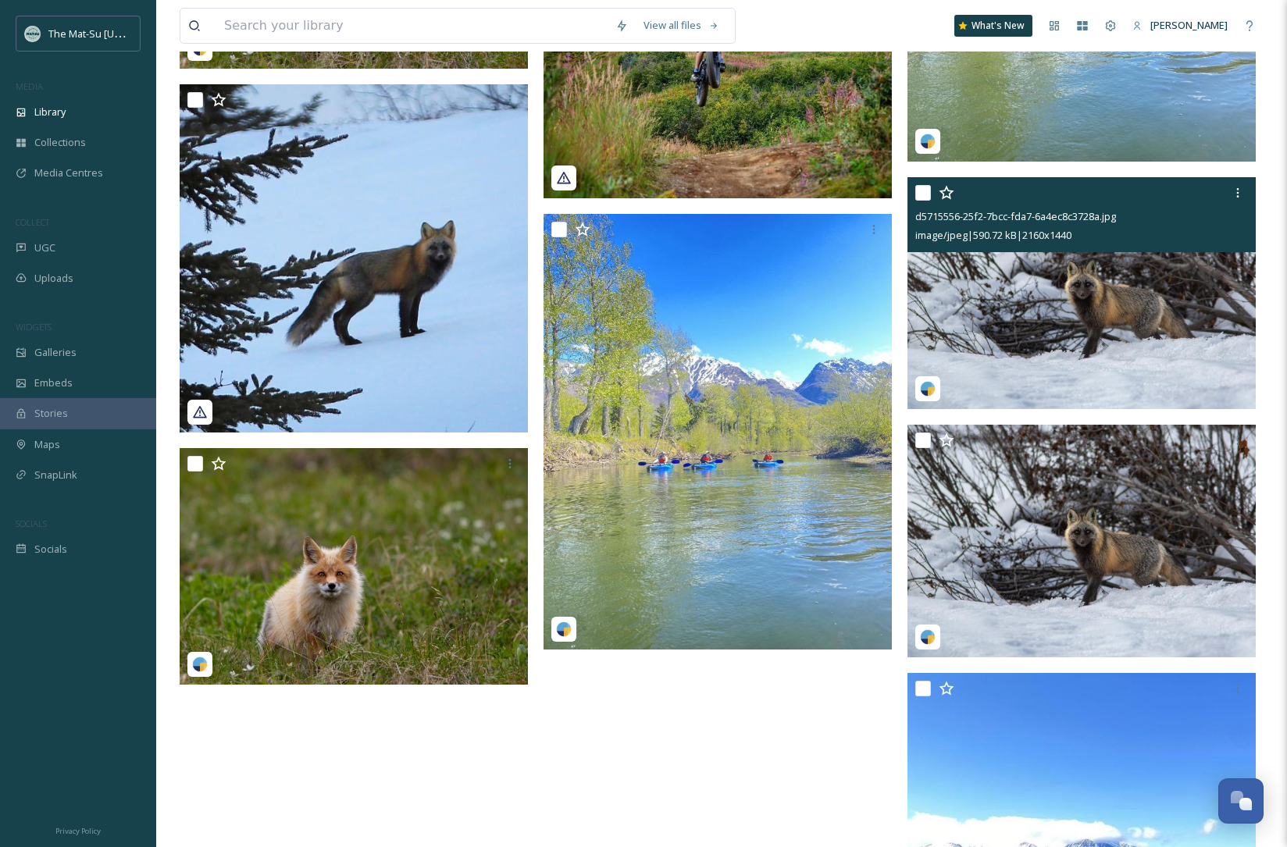
click at [1180, 343] on img at bounding box center [1081, 293] width 348 height 233
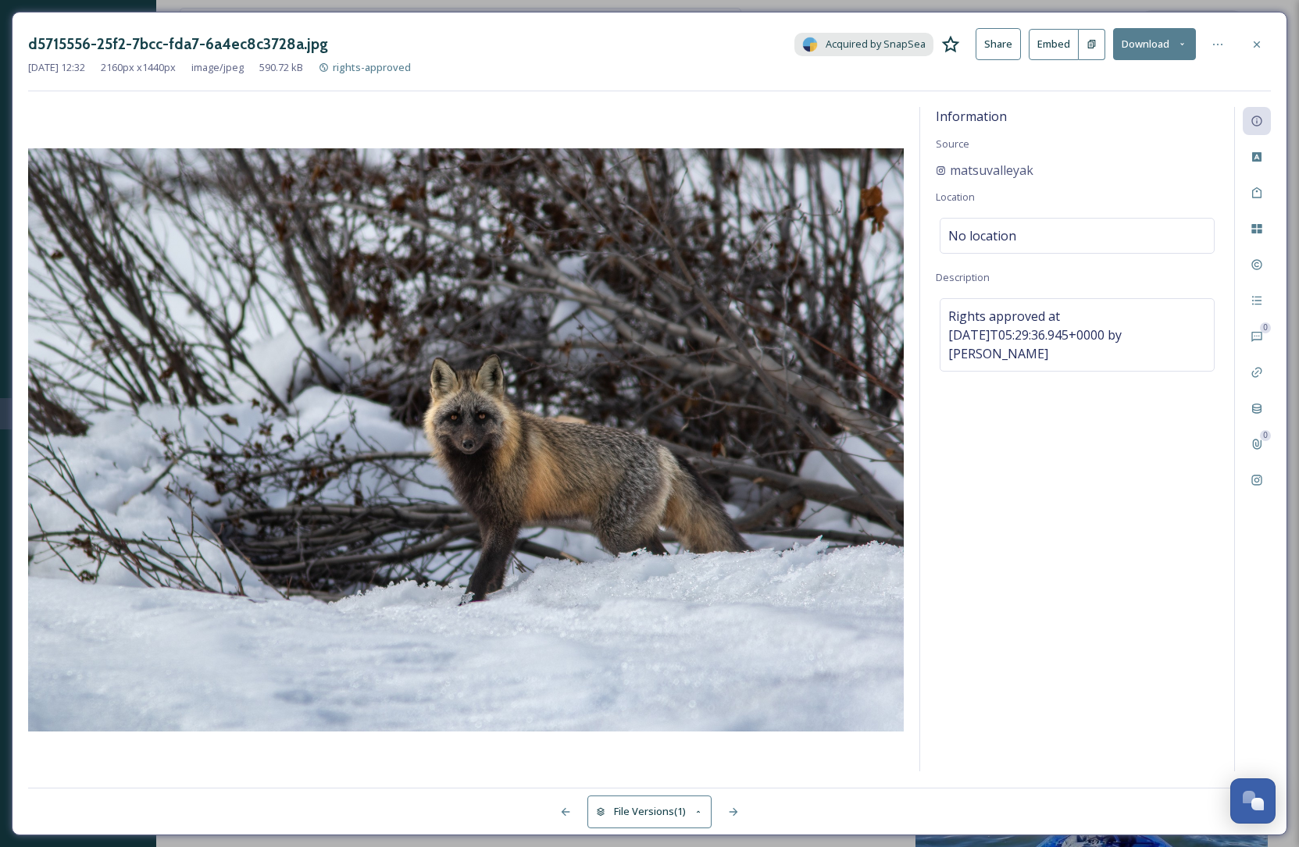
drag, startPoint x: 1253, startPoint y: 41, endPoint x: 1196, endPoint y: 39, distance: 56.3
click at [1253, 41] on icon at bounding box center [1256, 44] width 12 height 12
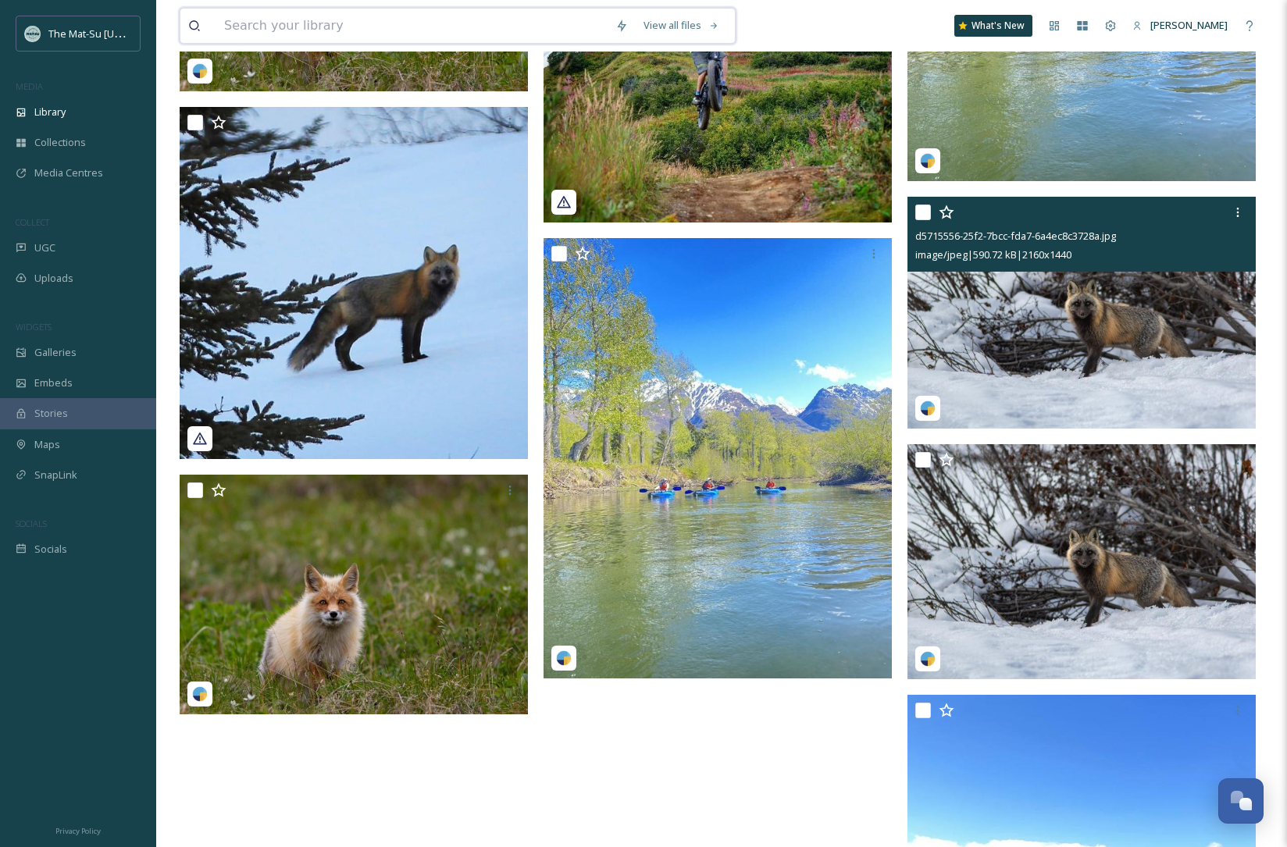
click at [398, 27] on input at bounding box center [411, 26] width 391 height 34
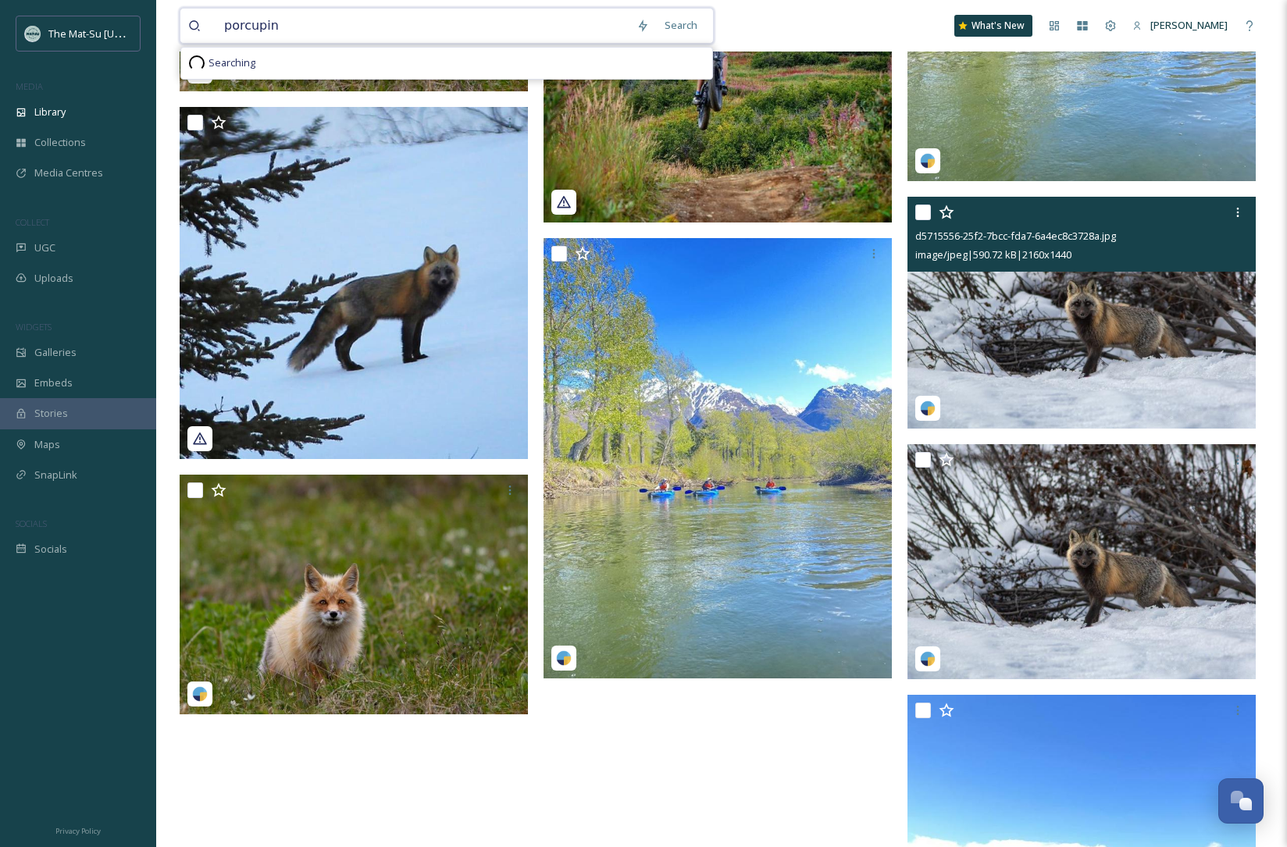
type input "porcupine"
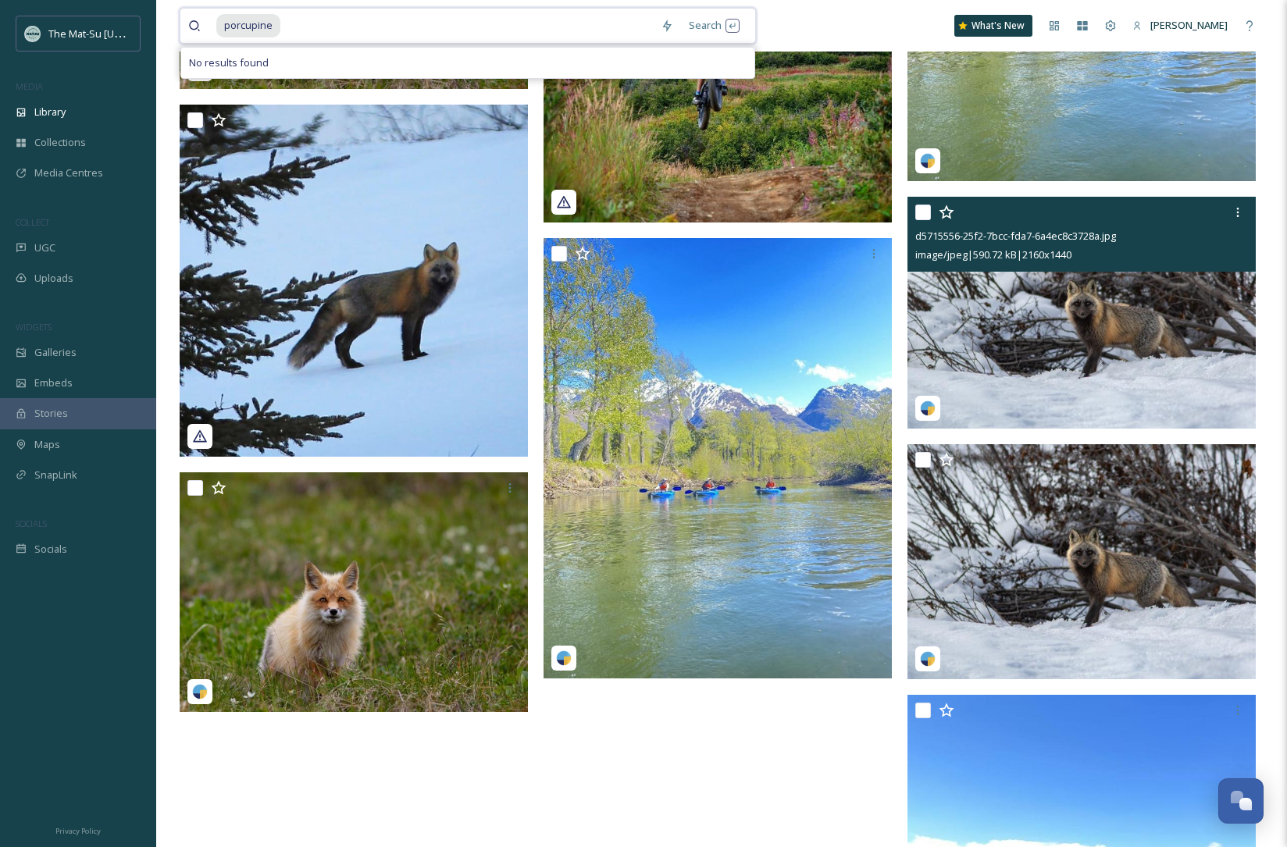
click at [309, 31] on input at bounding box center [467, 26] width 371 height 34
drag, startPoint x: 272, startPoint y: 25, endPoint x: 216, endPoint y: 26, distance: 56.2
click at [216, 26] on span "porcupine" at bounding box center [248, 25] width 64 height 23
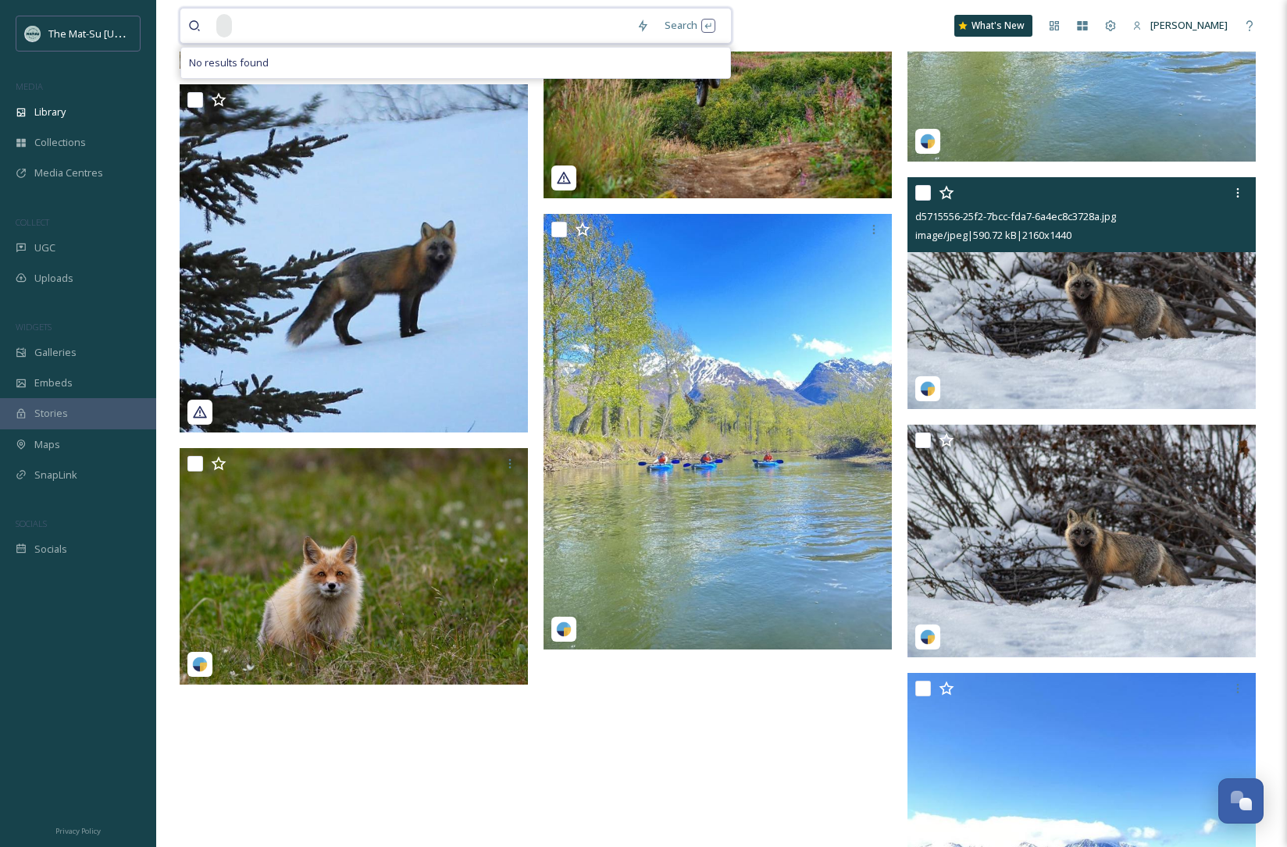
scroll to position [2246, 0]
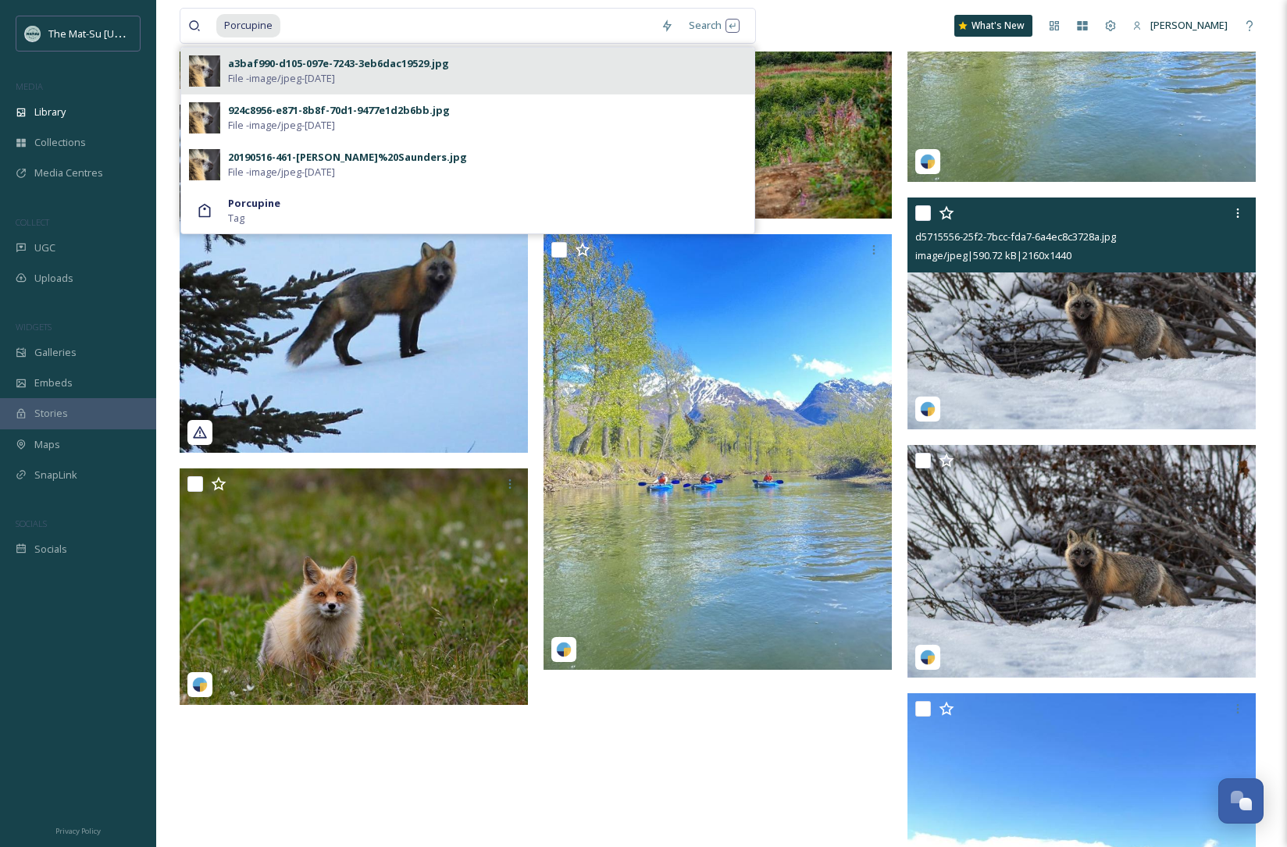
click at [248, 78] on span "File - image/jpeg - [DATE]" at bounding box center [281, 78] width 107 height 15
